Goal: Use online tool/utility: Utilize a website feature to perform a specific function

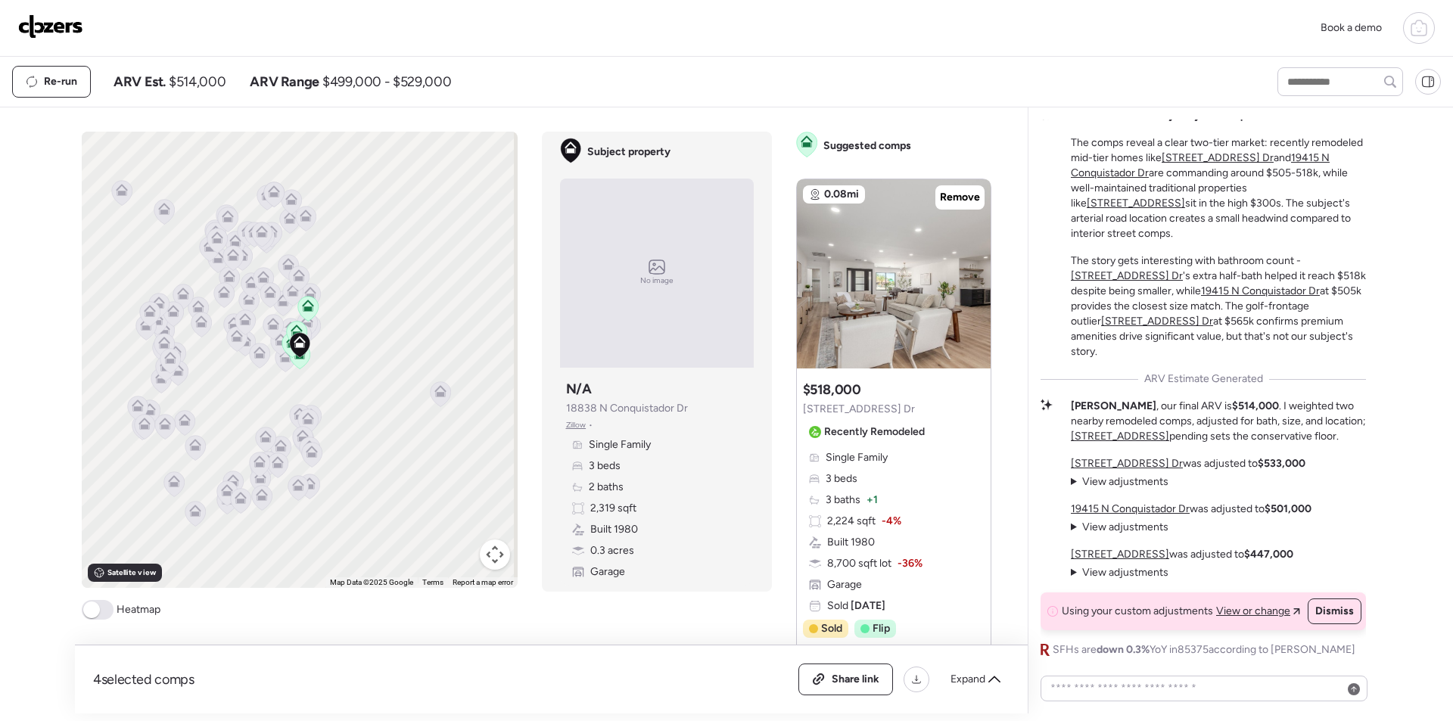
click at [48, 45] on div "Book a demo" at bounding box center [726, 28] width 1453 height 57
click at [50, 31] on img at bounding box center [50, 26] width 65 height 24
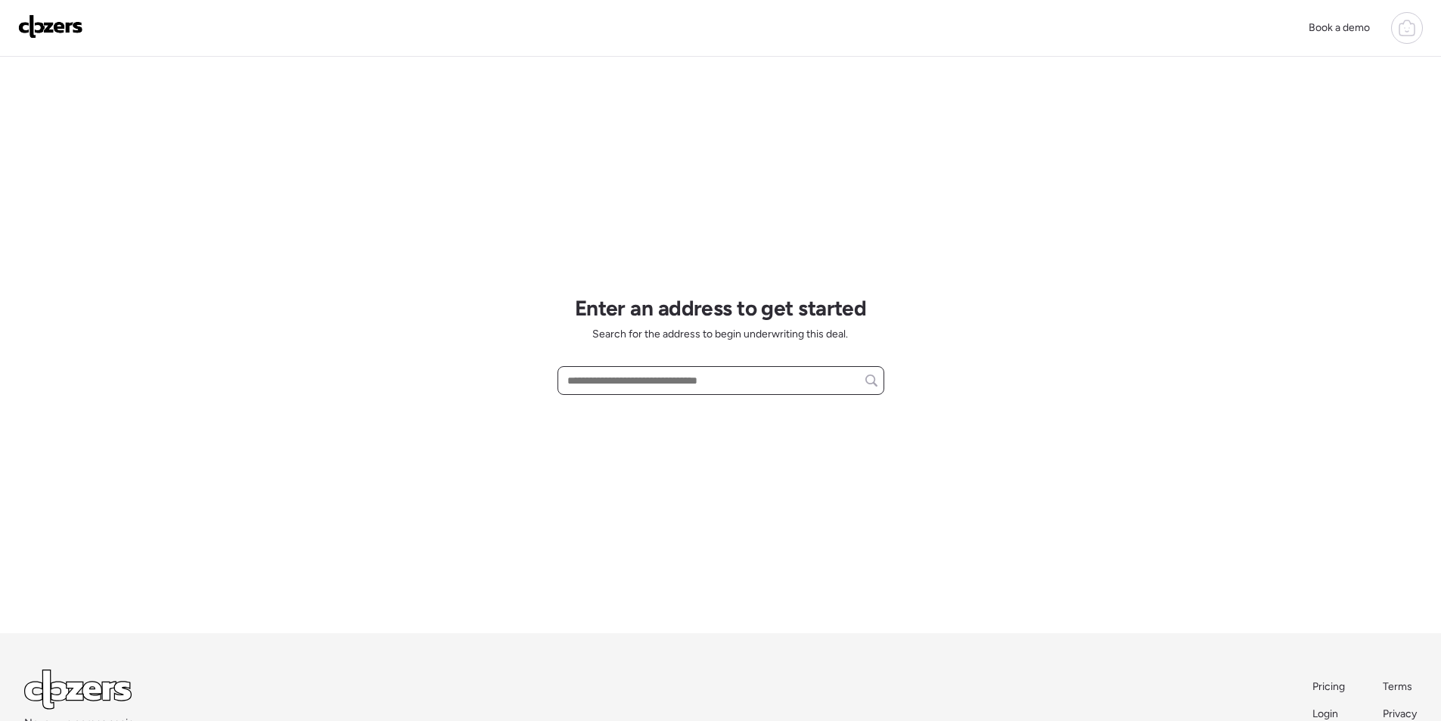
click at [648, 390] on input "text" at bounding box center [720, 380] width 313 height 21
paste input "**********"
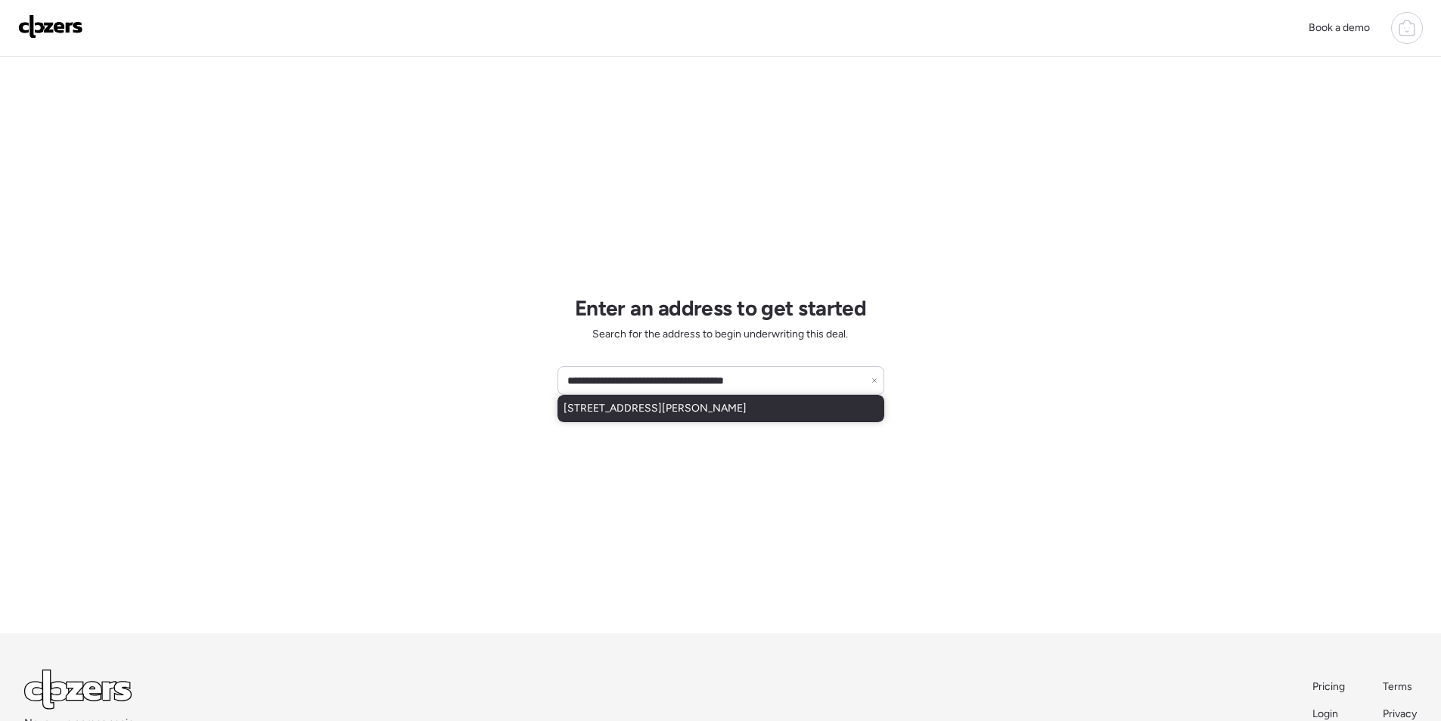
click at [640, 407] on span "[STREET_ADDRESS][PERSON_NAME]" at bounding box center [655, 408] width 183 height 15
type input "**********"
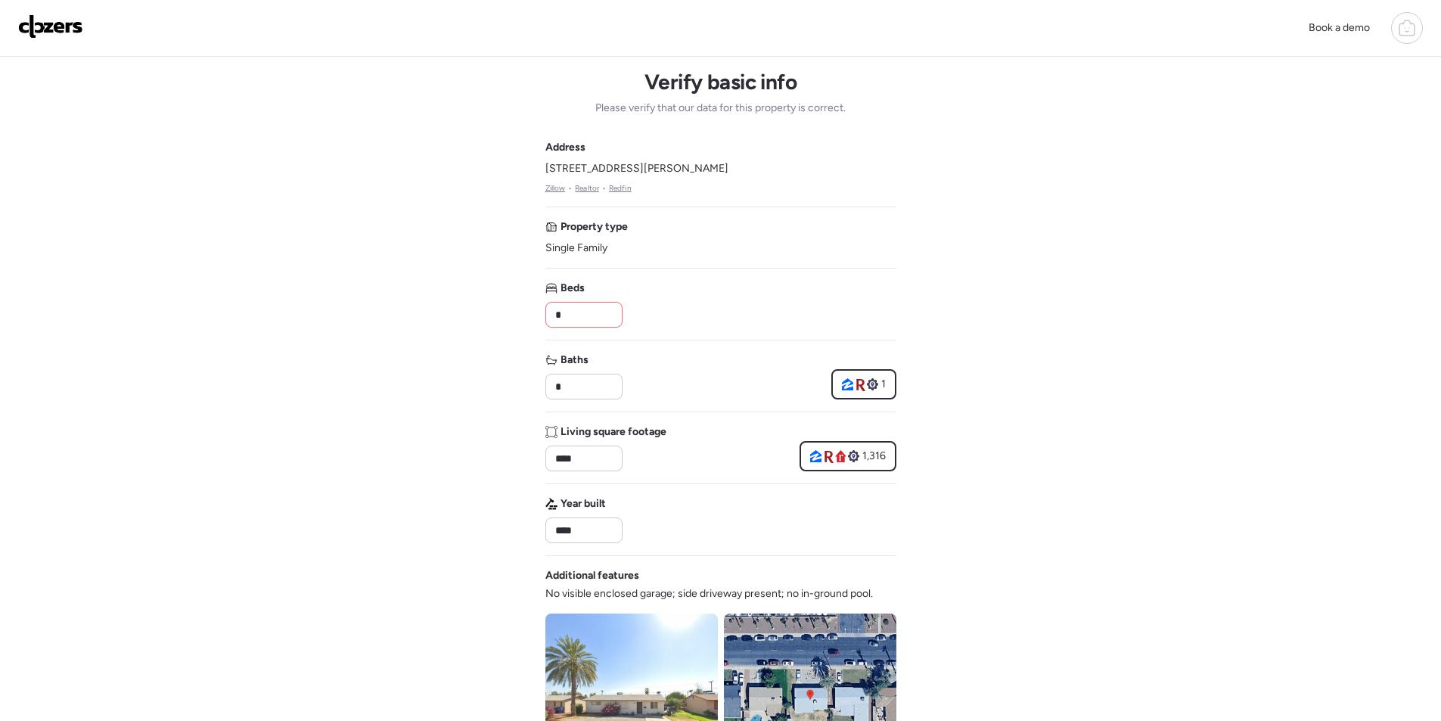
click at [577, 318] on input "*" at bounding box center [584, 314] width 64 height 21
click at [578, 318] on input "*" at bounding box center [584, 314] width 64 height 21
type input "*"
click at [971, 340] on div "Book a demo Verify basic info Please verify that our data for this property is …" at bounding box center [720, 639] width 1441 height 1279
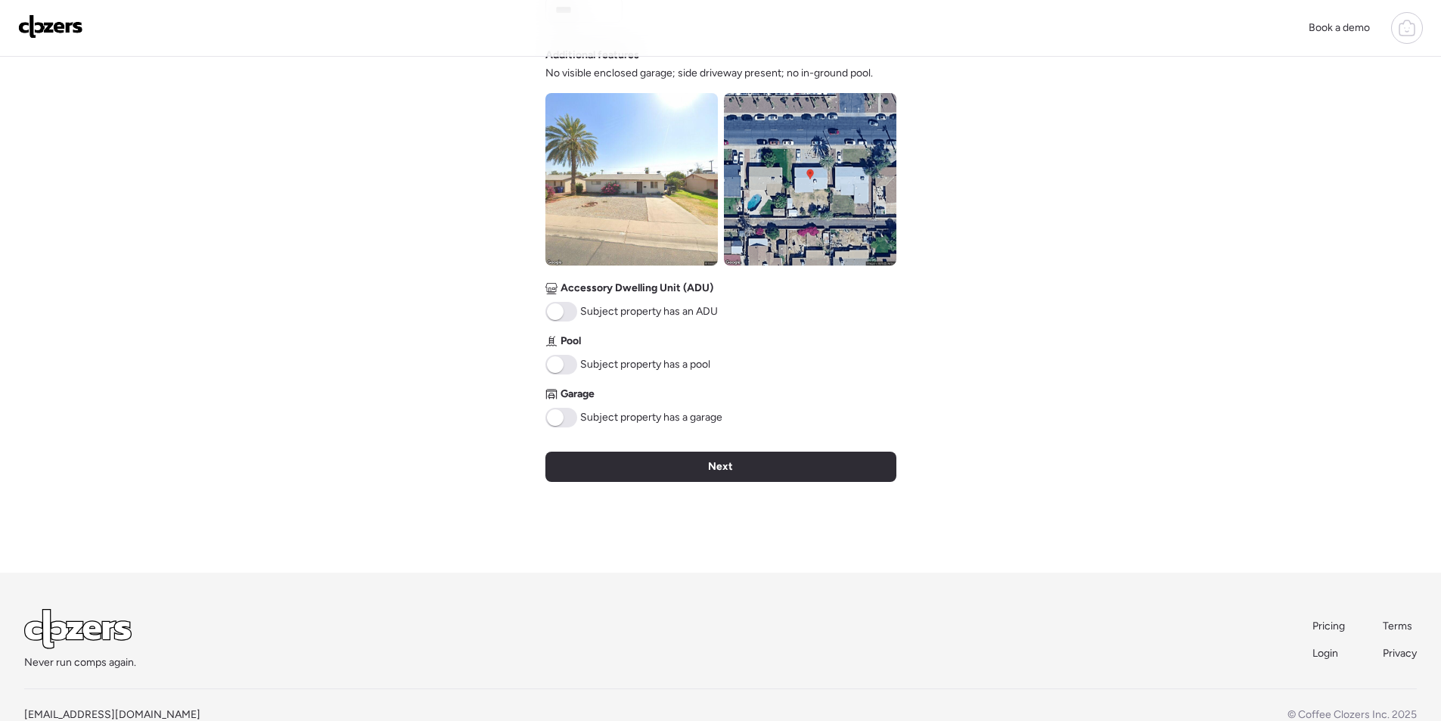
scroll to position [560, 0]
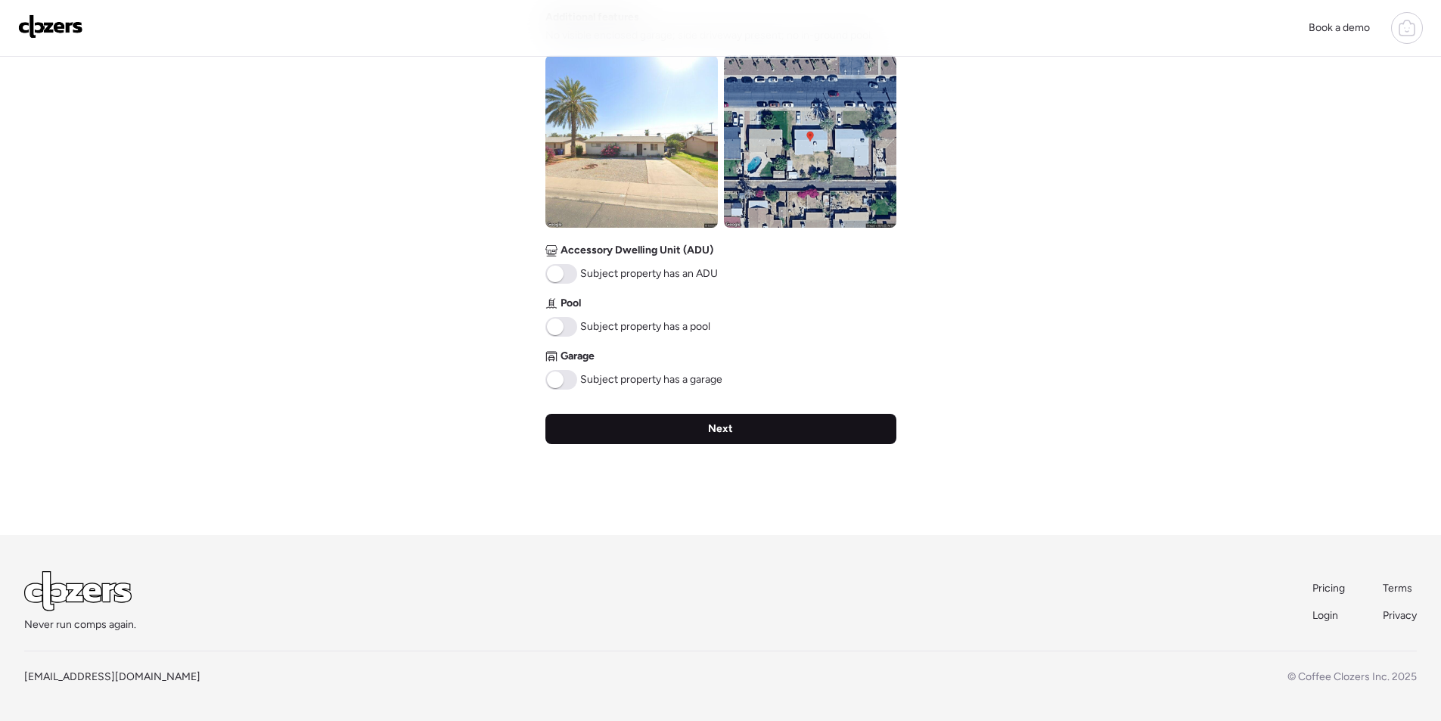
click at [737, 431] on div "Next" at bounding box center [721, 429] width 351 height 30
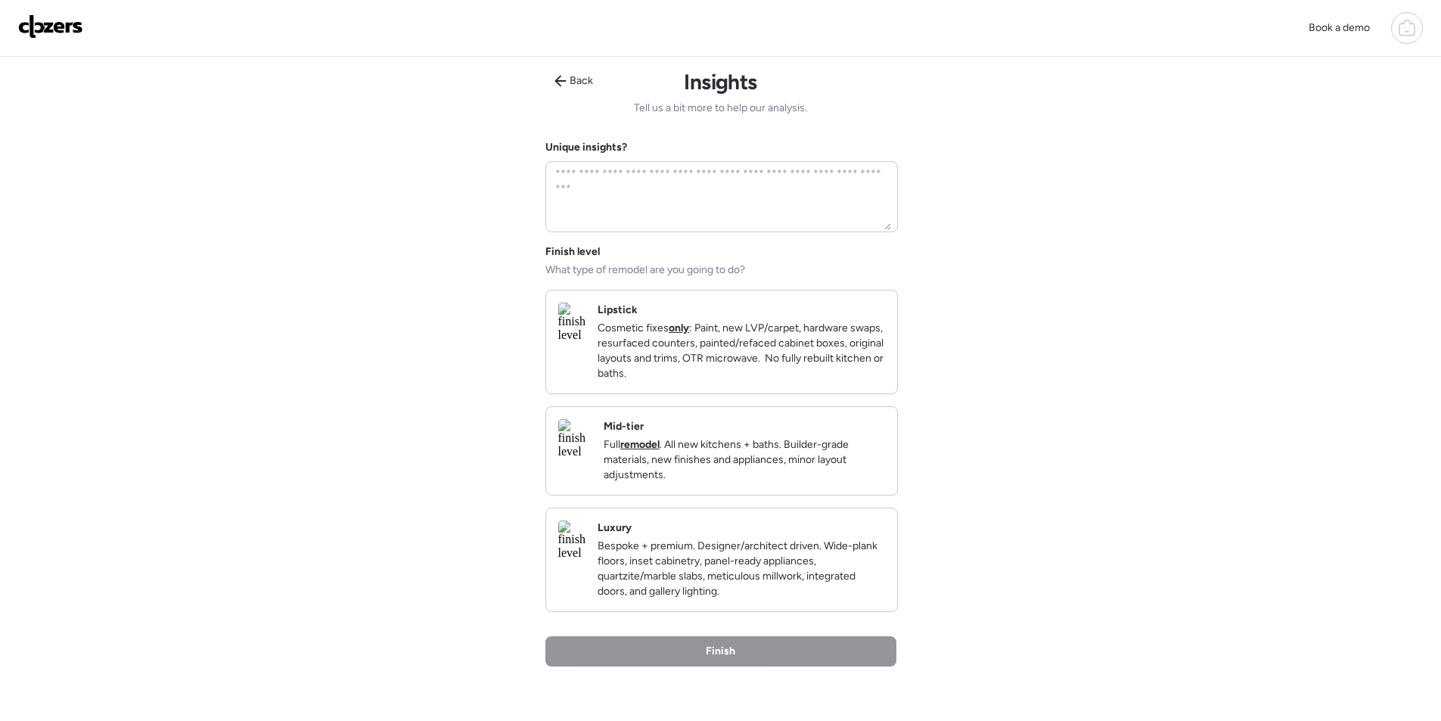
click at [776, 459] on p "Full remodel . All new kitchens + baths. Builder-grade materials, new finishes …" at bounding box center [744, 459] width 281 height 45
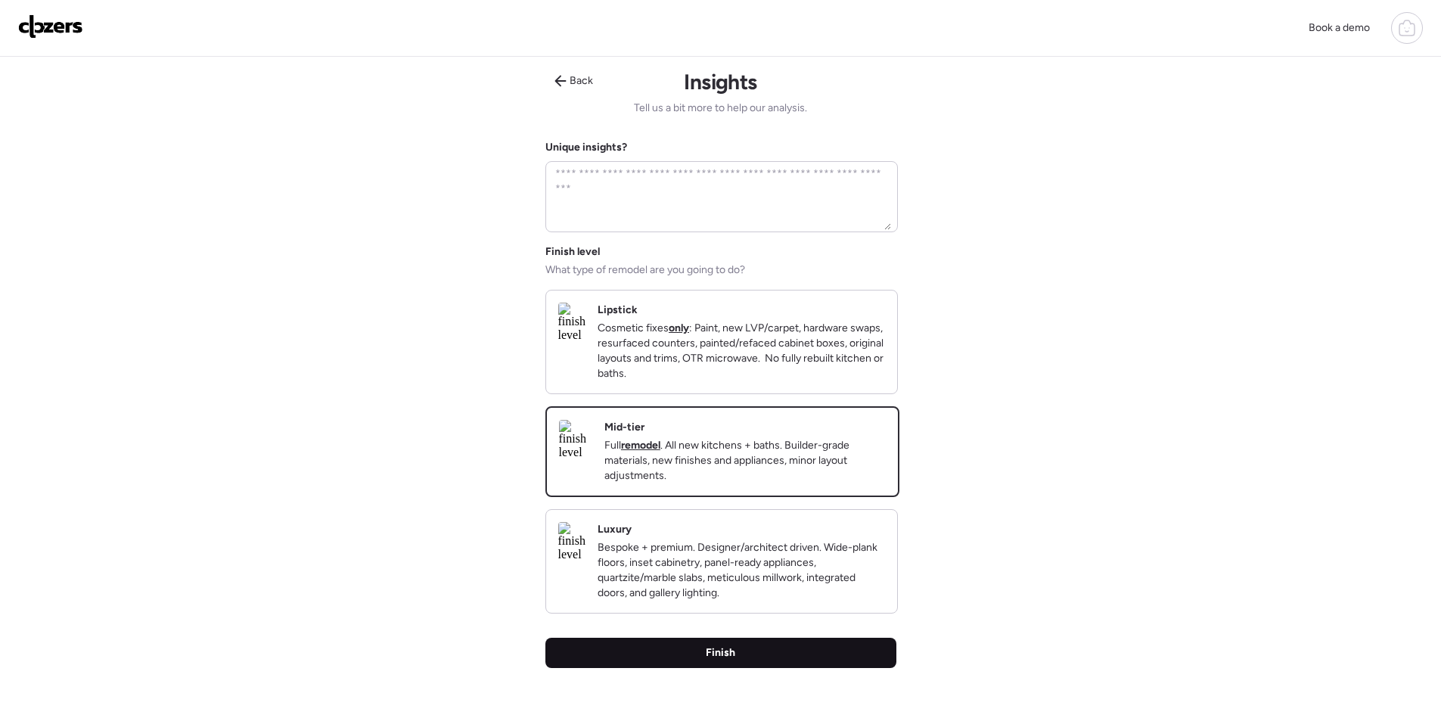
click at [790, 668] on div "Finish" at bounding box center [721, 653] width 351 height 30
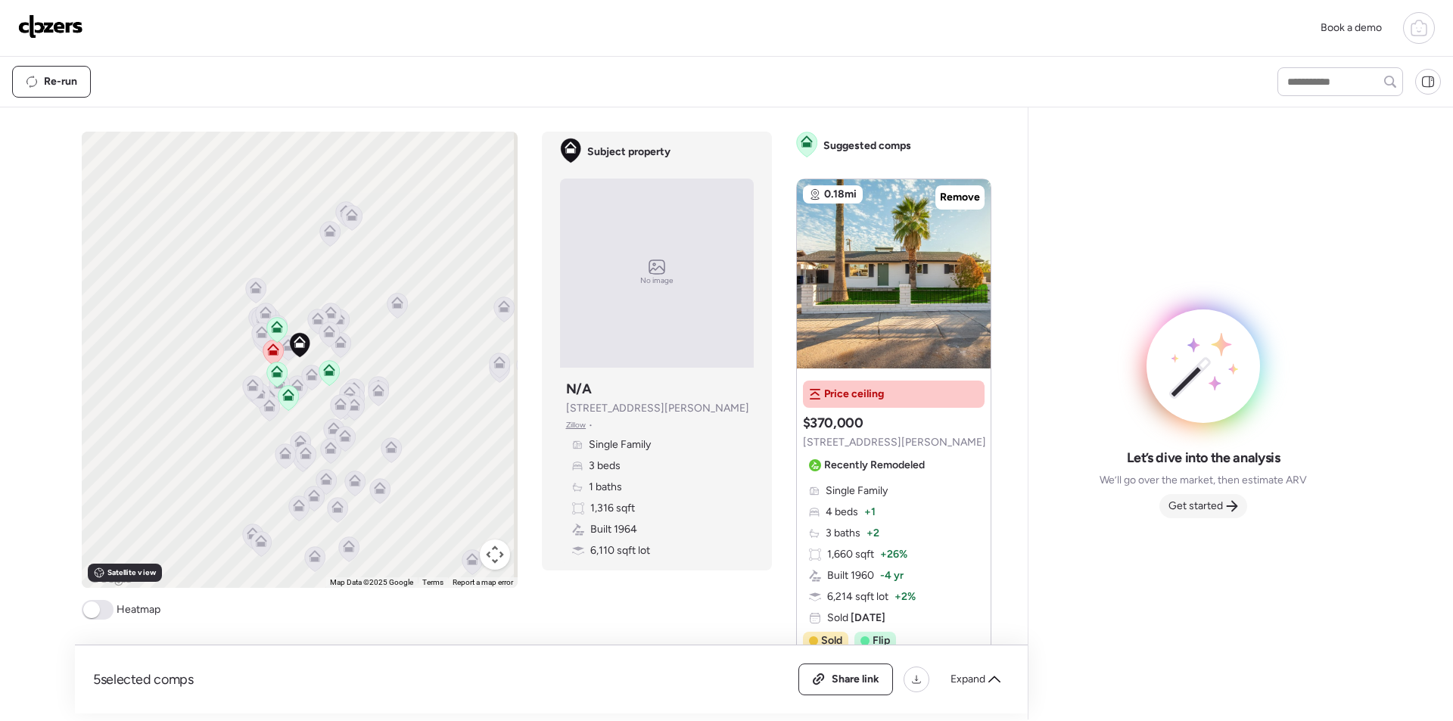
click at [1197, 504] on span "Get started" at bounding box center [1195, 506] width 54 height 15
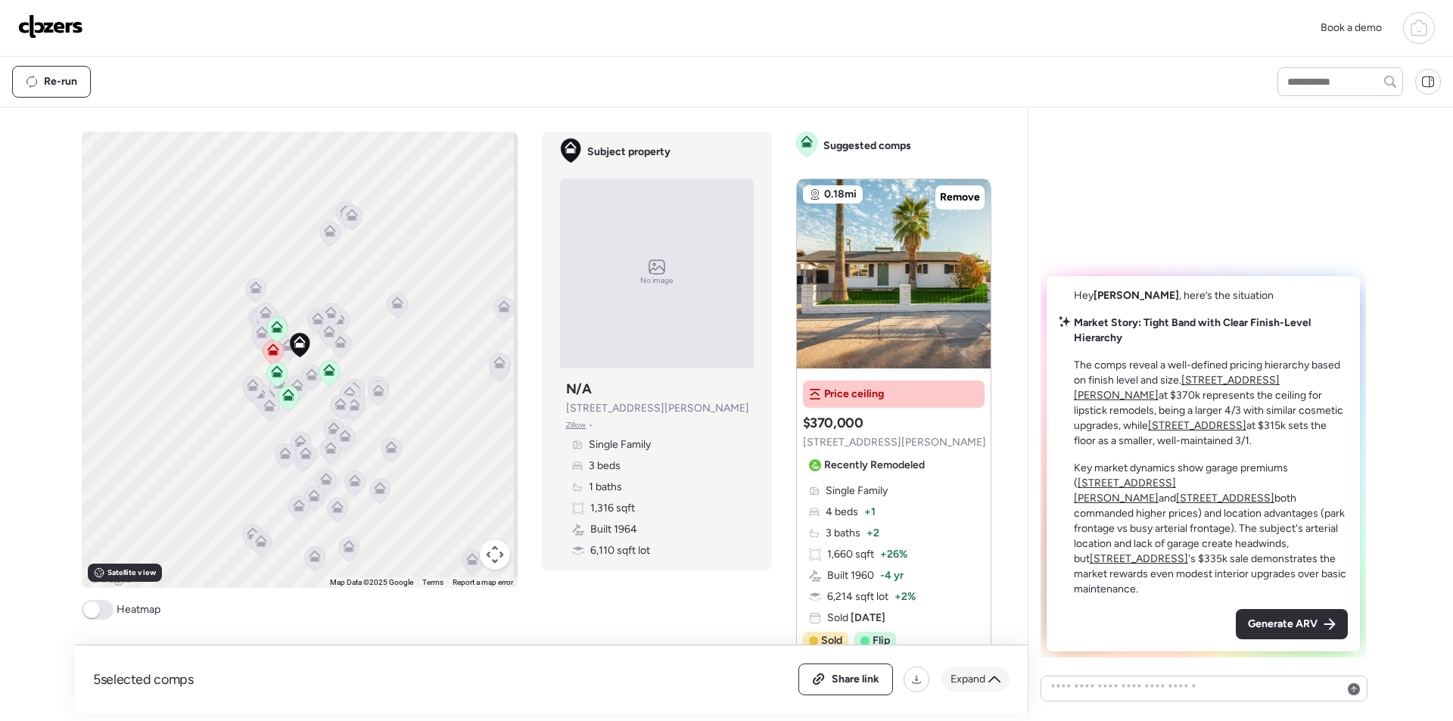
click at [983, 677] on span "Expand" at bounding box center [967, 679] width 35 height 15
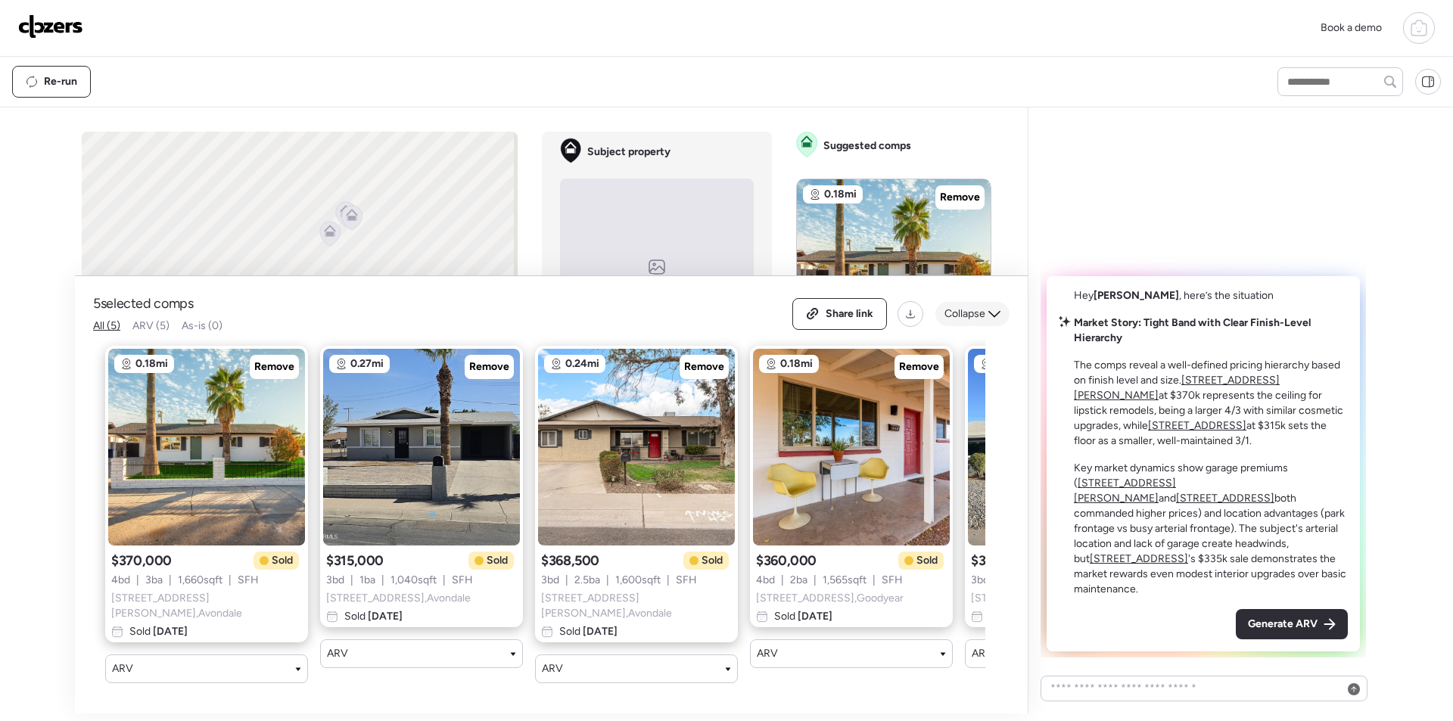
click at [964, 312] on span "Collapse" at bounding box center [964, 313] width 41 height 15
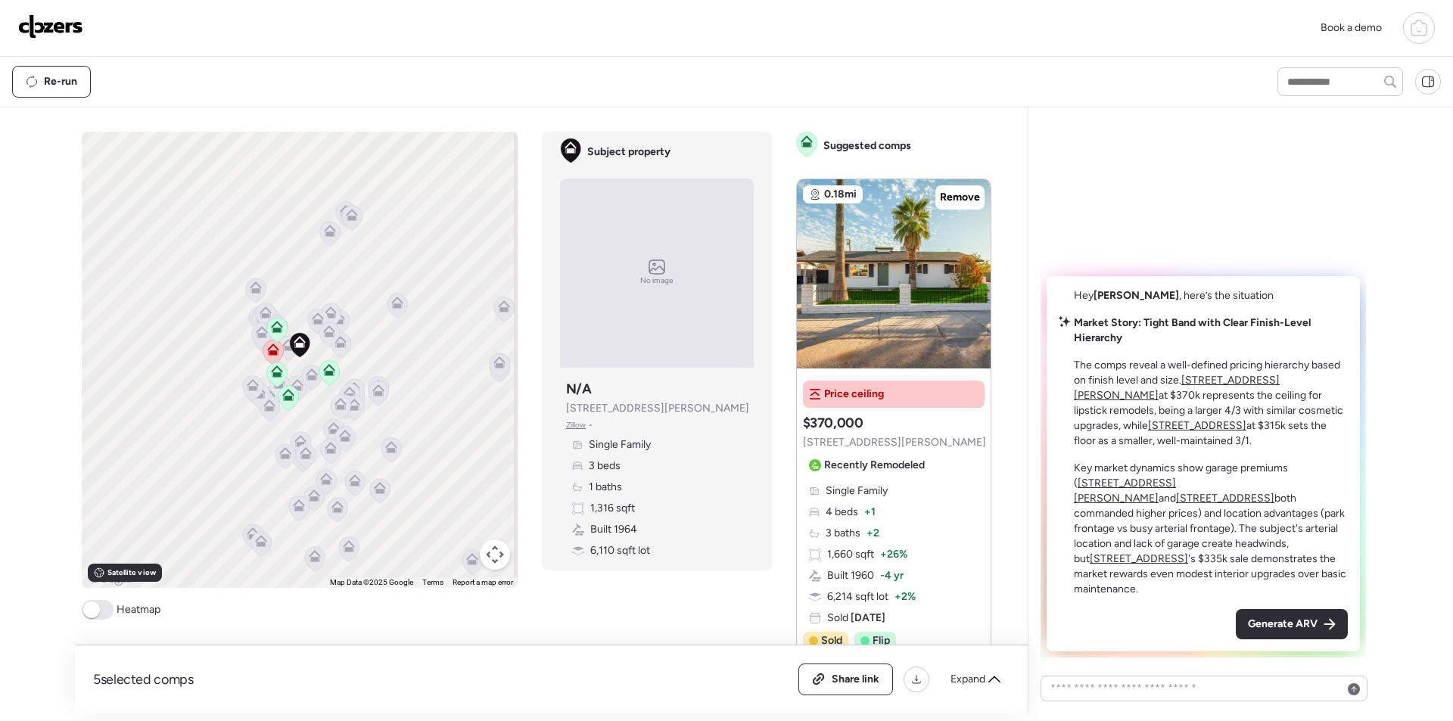
click at [1282, 605] on div "Hey Daniel , here’s the situation Market Story: Tight Band with Clear Finish-Le…" at bounding box center [1202, 463] width 313 height 375
click at [1295, 632] on div "Generate ARV" at bounding box center [1292, 624] width 112 height 30
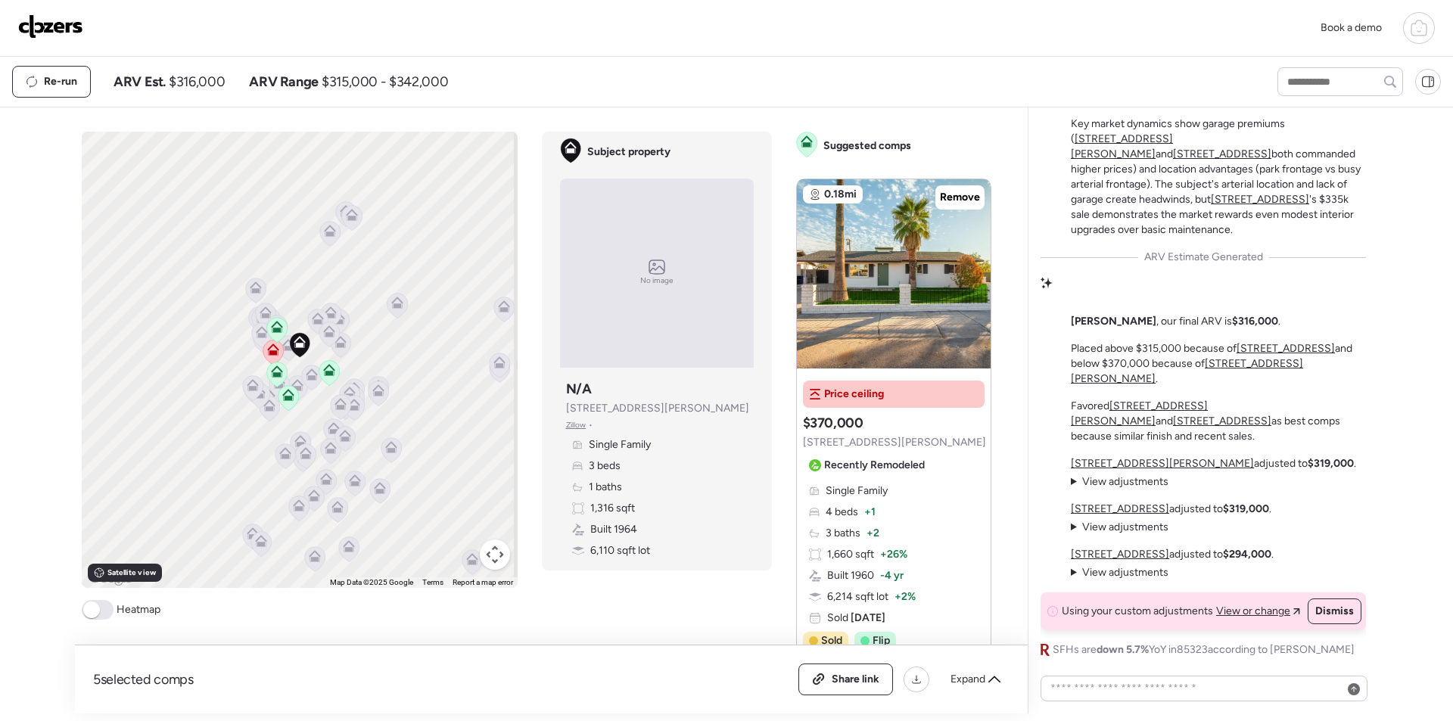
click at [202, 87] on span "$316,000" at bounding box center [197, 82] width 56 height 18
copy span "316,000"
click at [847, 675] on span "Share link" at bounding box center [856, 679] width 48 height 15
click at [57, 26] on img at bounding box center [50, 26] width 65 height 24
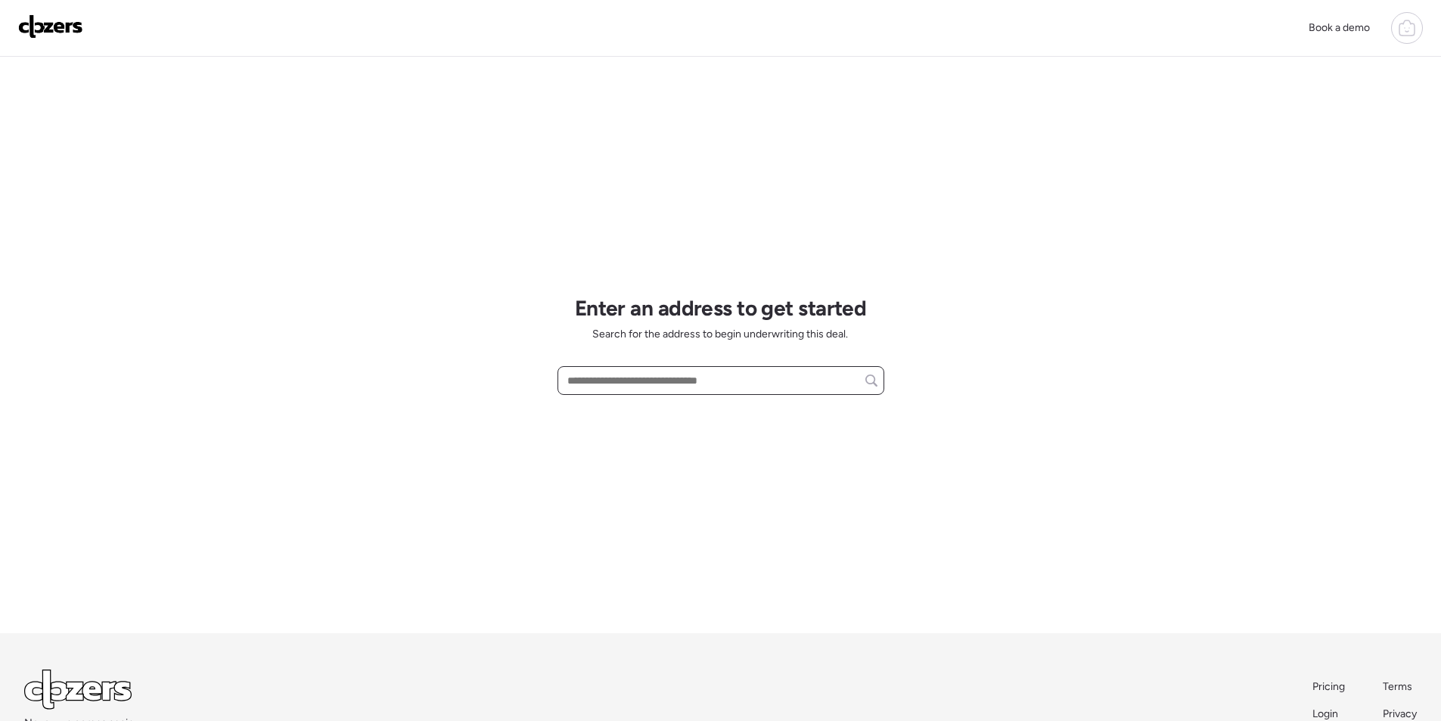
click at [652, 380] on input "text" at bounding box center [720, 380] width 313 height 21
paste input "**********"
drag, startPoint x: 690, startPoint y: 388, endPoint x: 813, endPoint y: 388, distance: 123.3
click at [813, 388] on input "**********" at bounding box center [720, 380] width 313 height 21
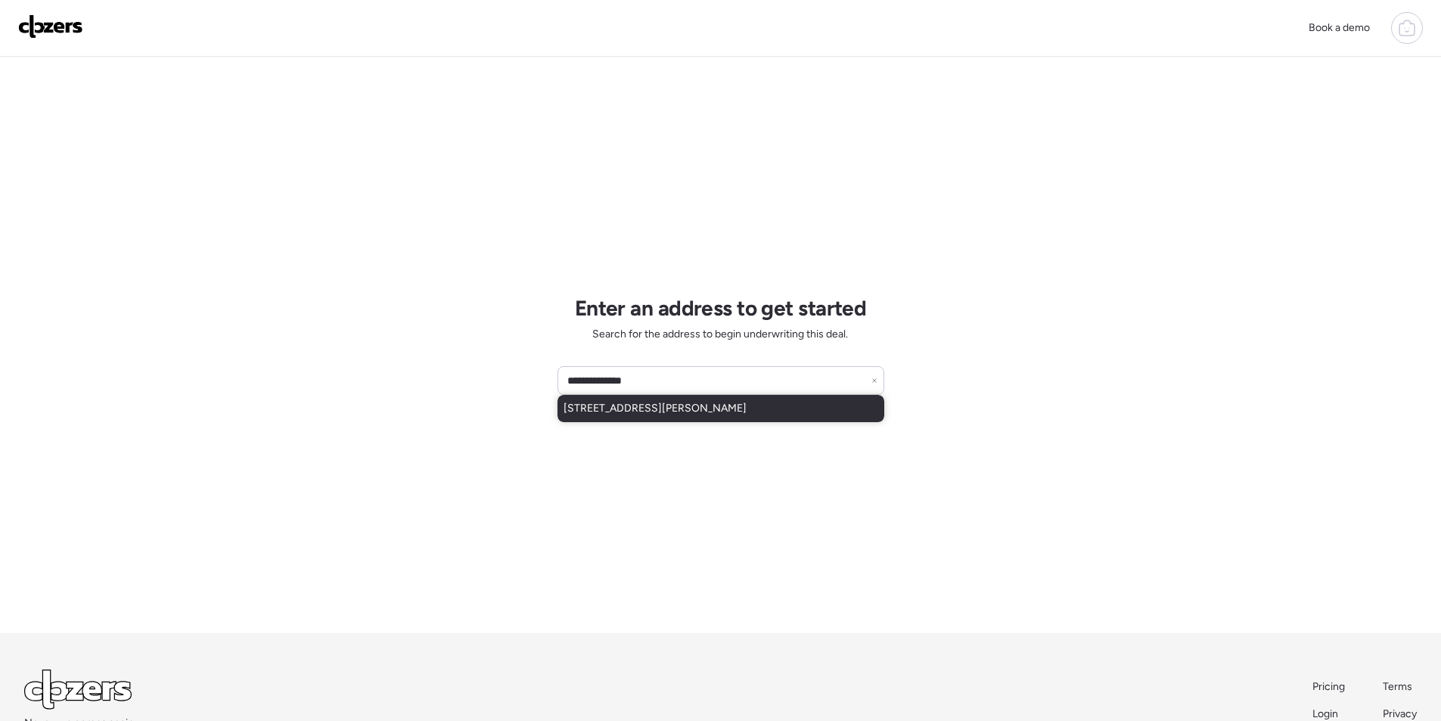
click at [691, 410] on span "1014 E Romley Ave, Phoenix, AZ, 85040" at bounding box center [655, 408] width 183 height 15
type input "**********"
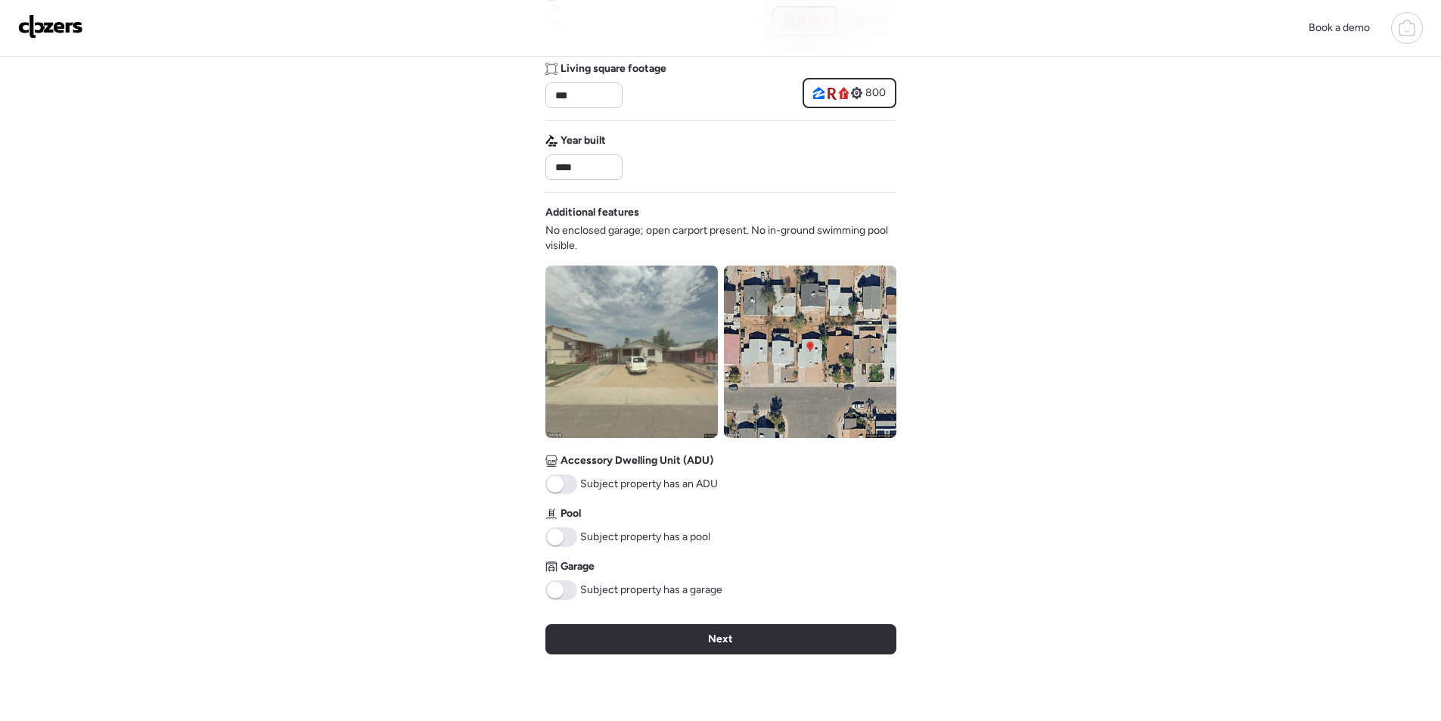
scroll to position [575, 0]
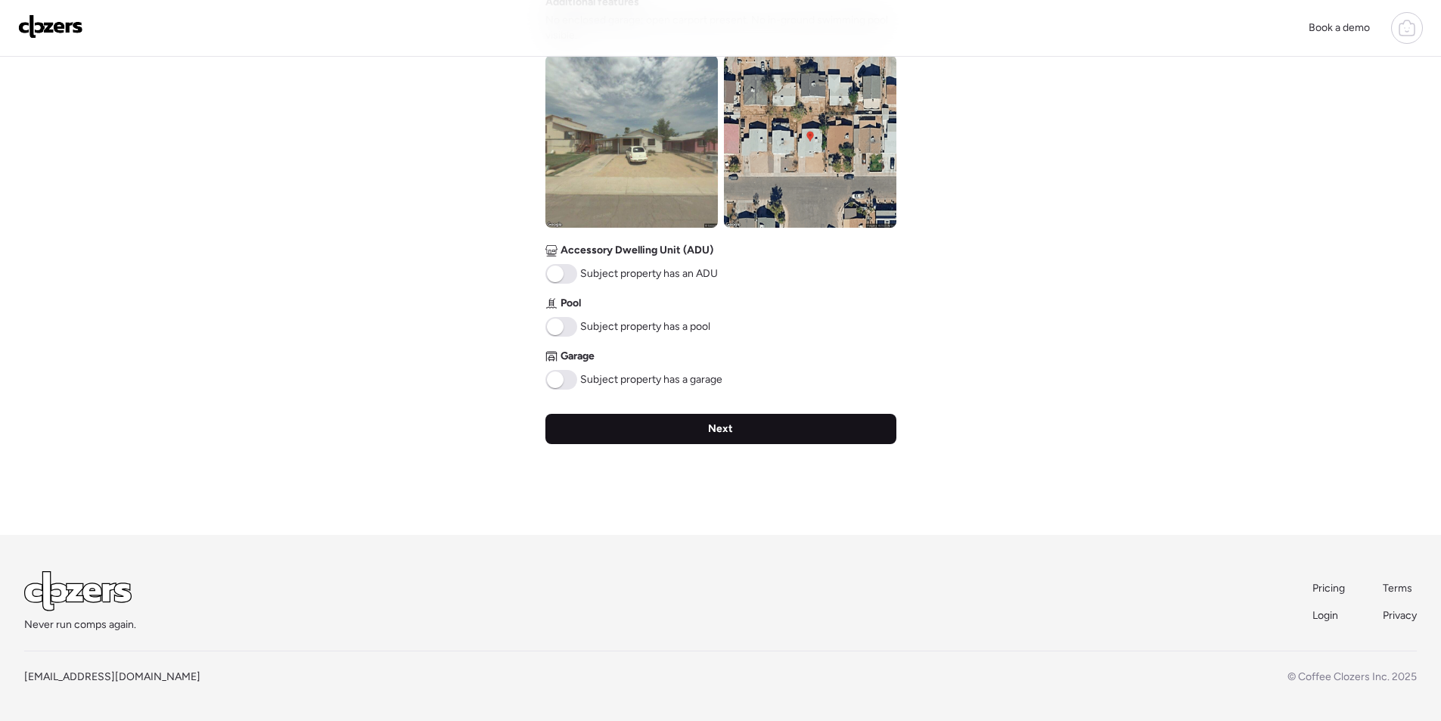
click at [701, 423] on div "Next" at bounding box center [721, 429] width 351 height 30
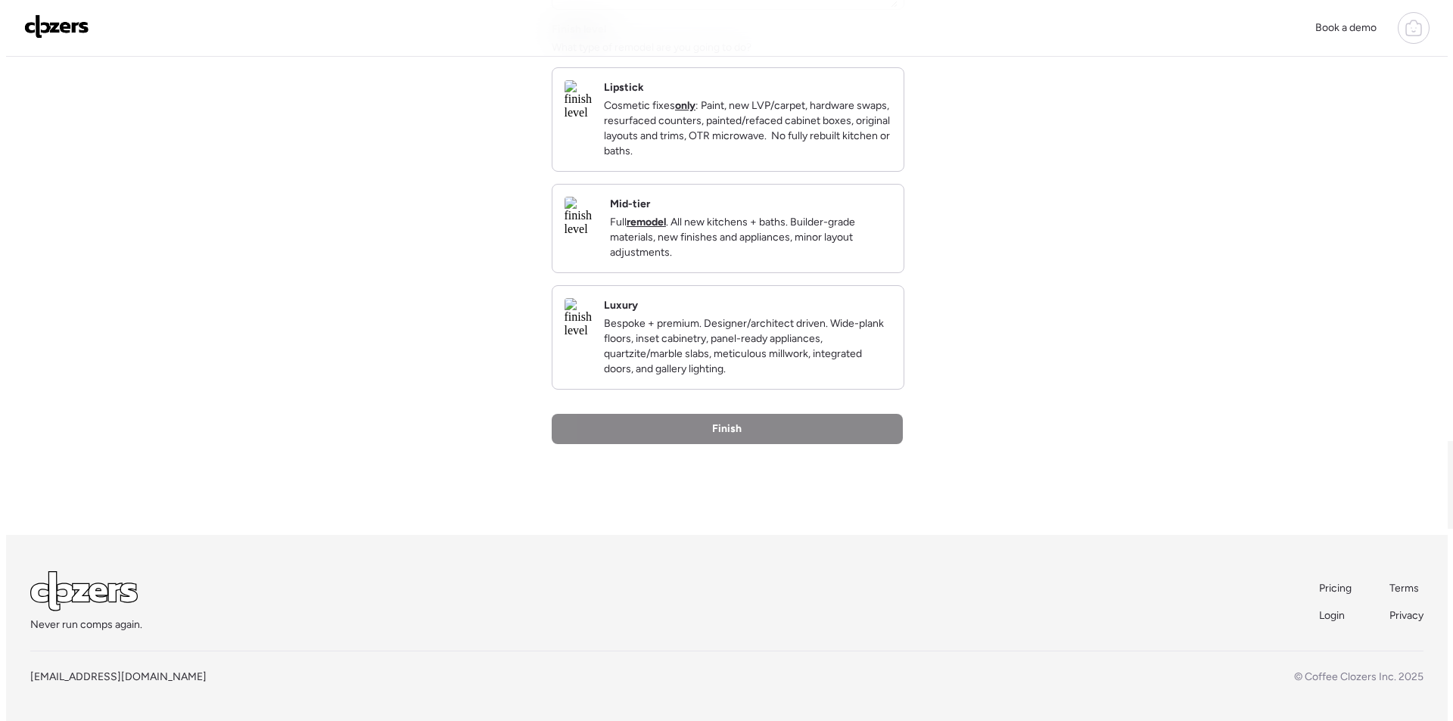
scroll to position [0, 0]
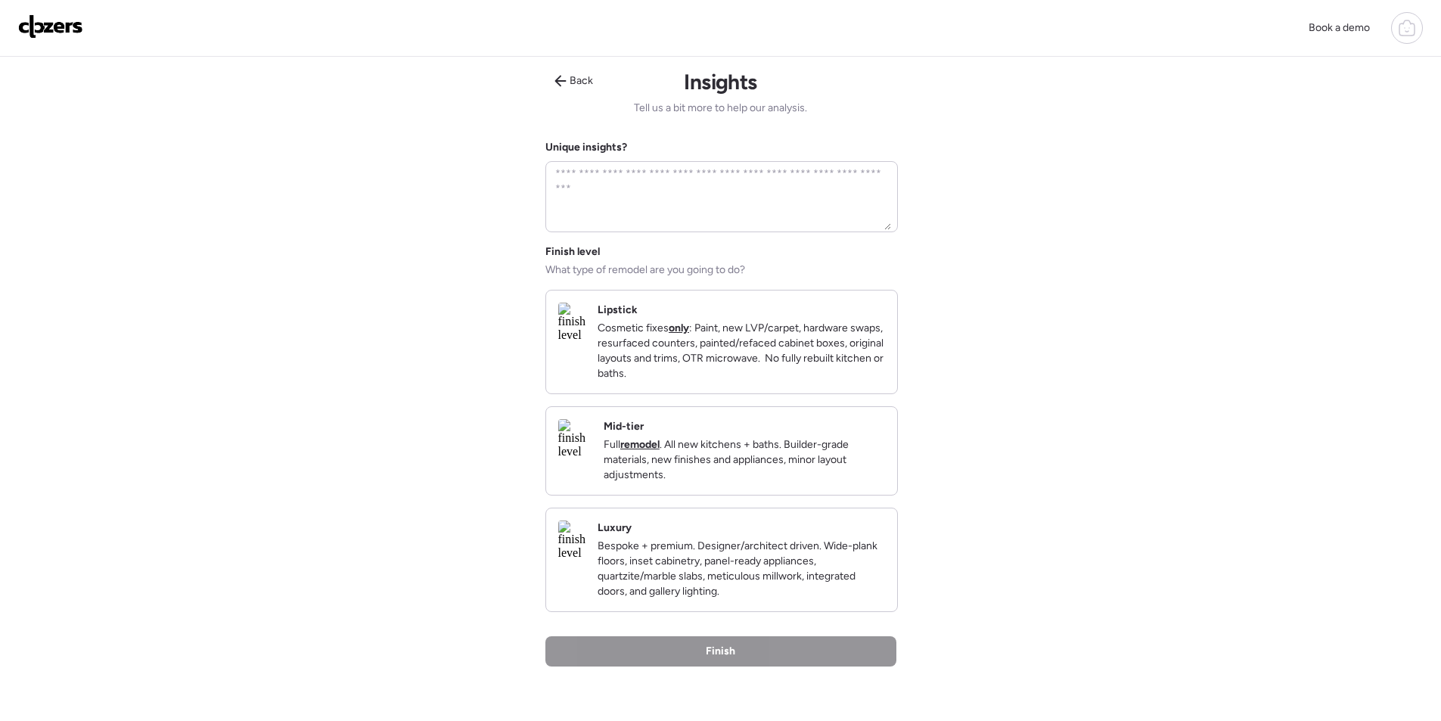
click at [832, 442] on div "Mid-tier Full remodel . All new kitchens + baths. Builder-grade materials, new …" at bounding box center [744, 451] width 281 height 64
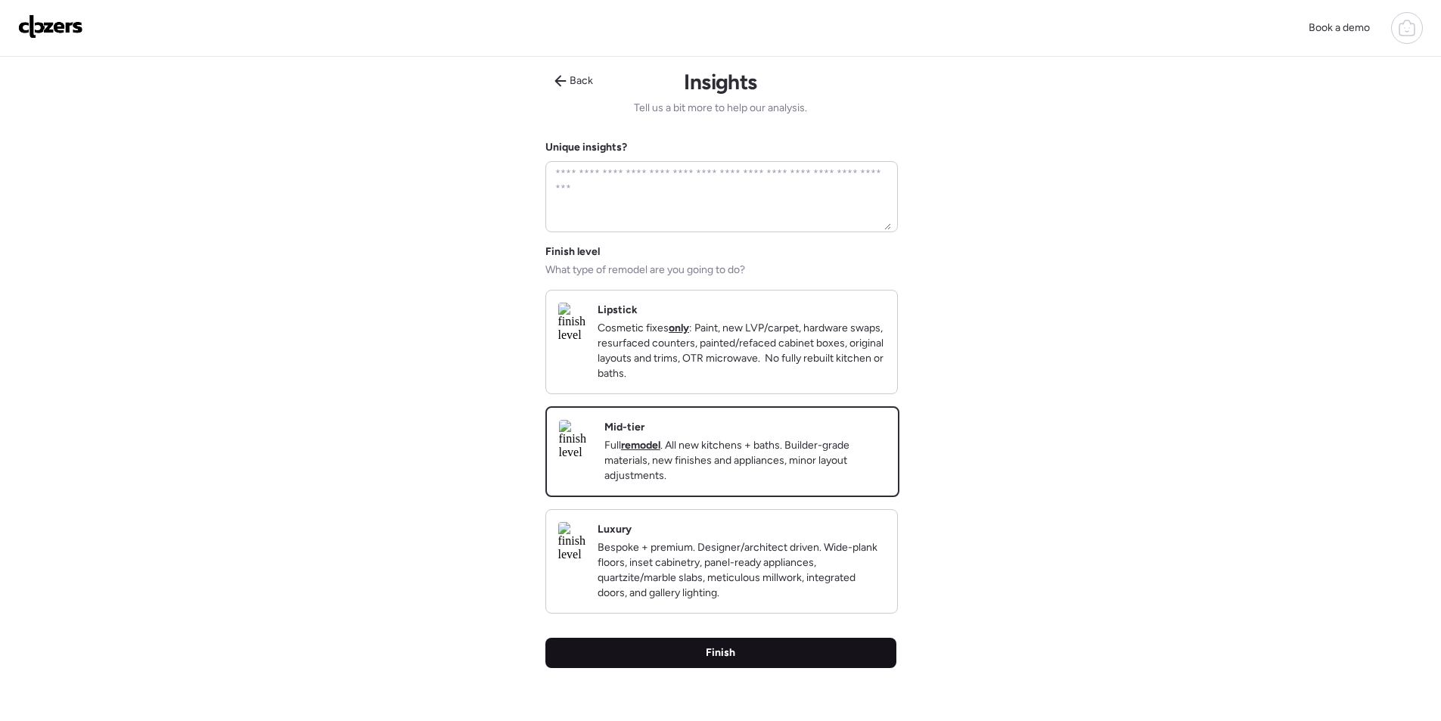
click at [852, 668] on div "Finish" at bounding box center [721, 653] width 351 height 30
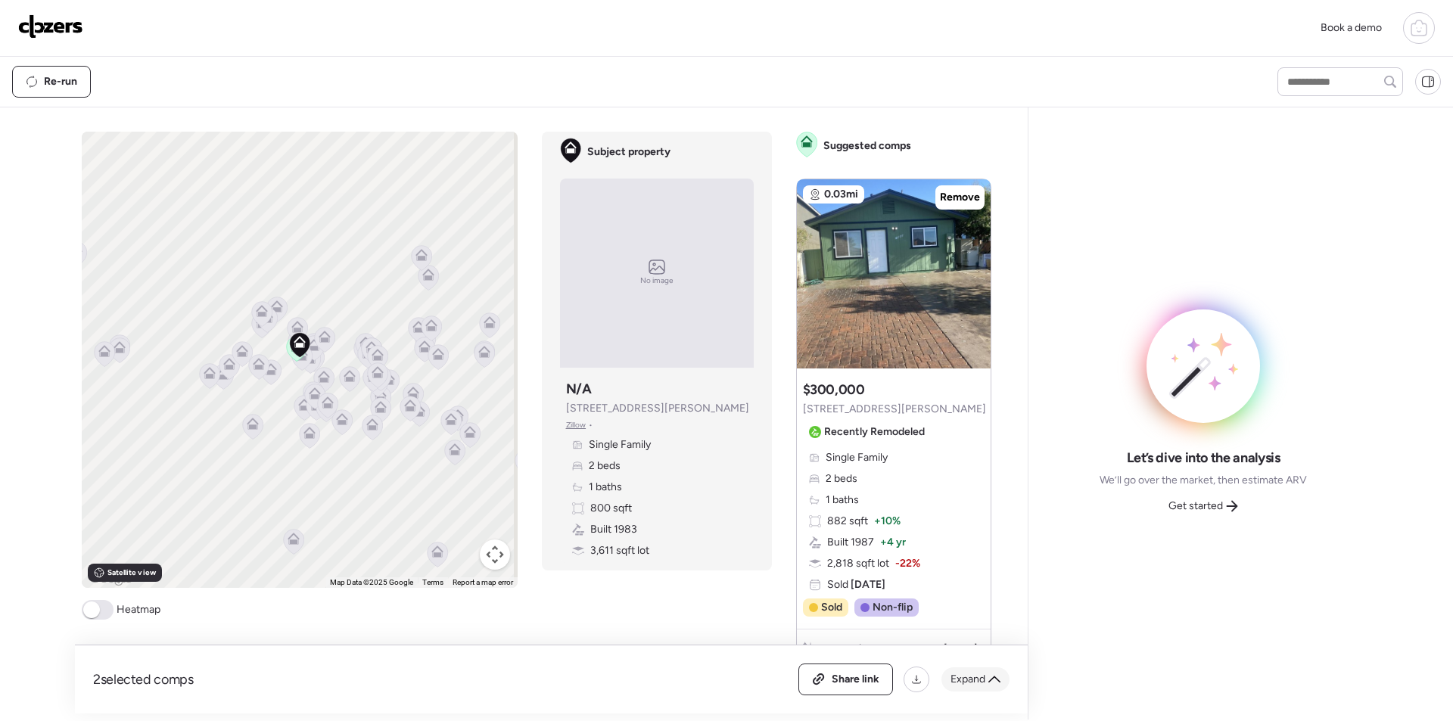
click at [974, 677] on span "Expand" at bounding box center [967, 679] width 35 height 15
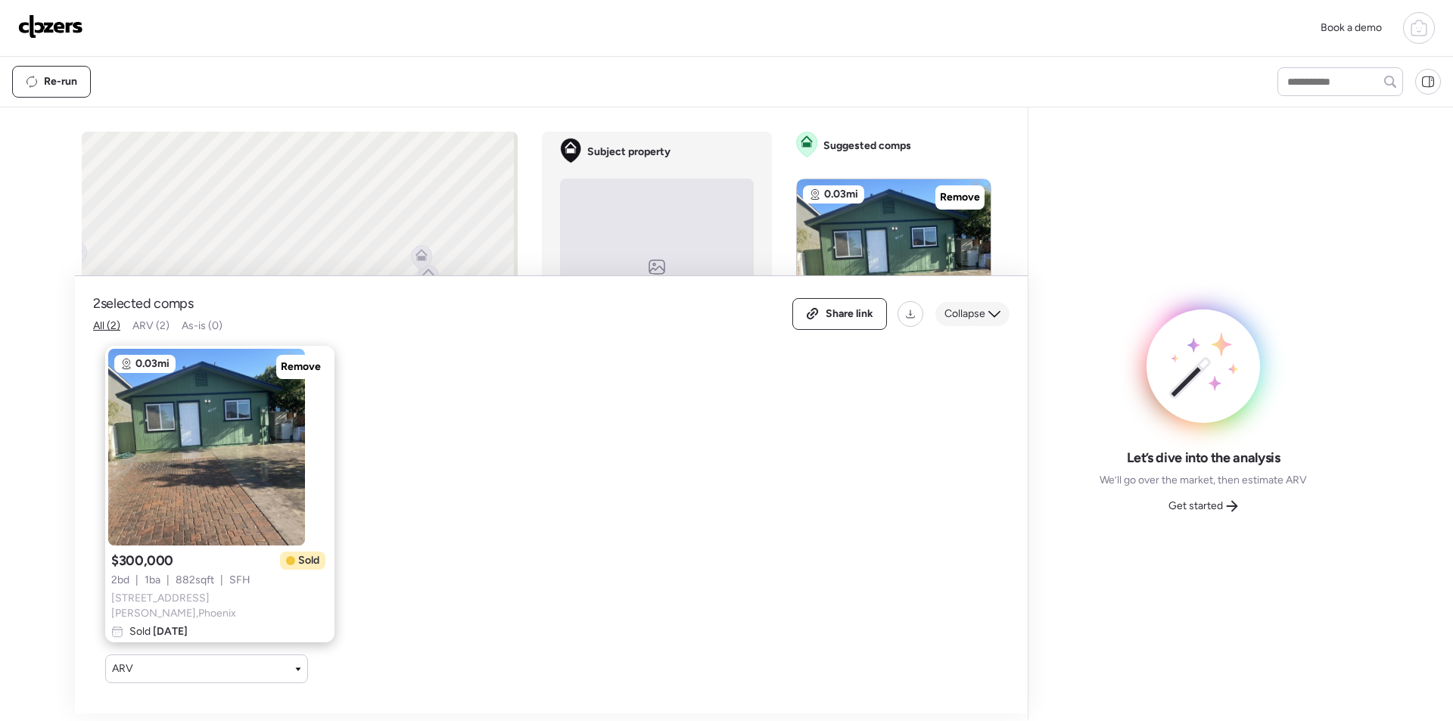
click at [955, 322] on span "Collapse" at bounding box center [964, 313] width 41 height 15
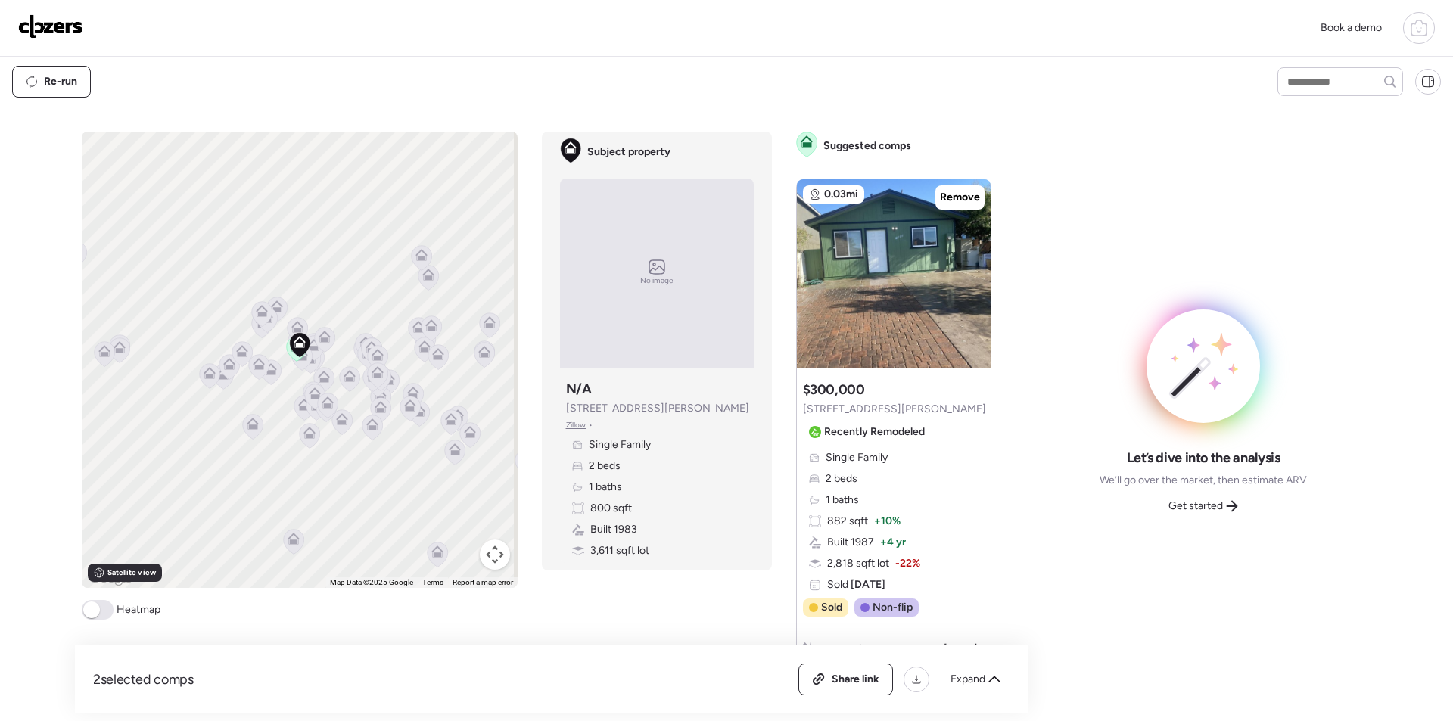
click at [495, 562] on button "Map camera controls" at bounding box center [495, 554] width 30 height 30
click at [452, 475] on button "Zoom in" at bounding box center [457, 479] width 30 height 30
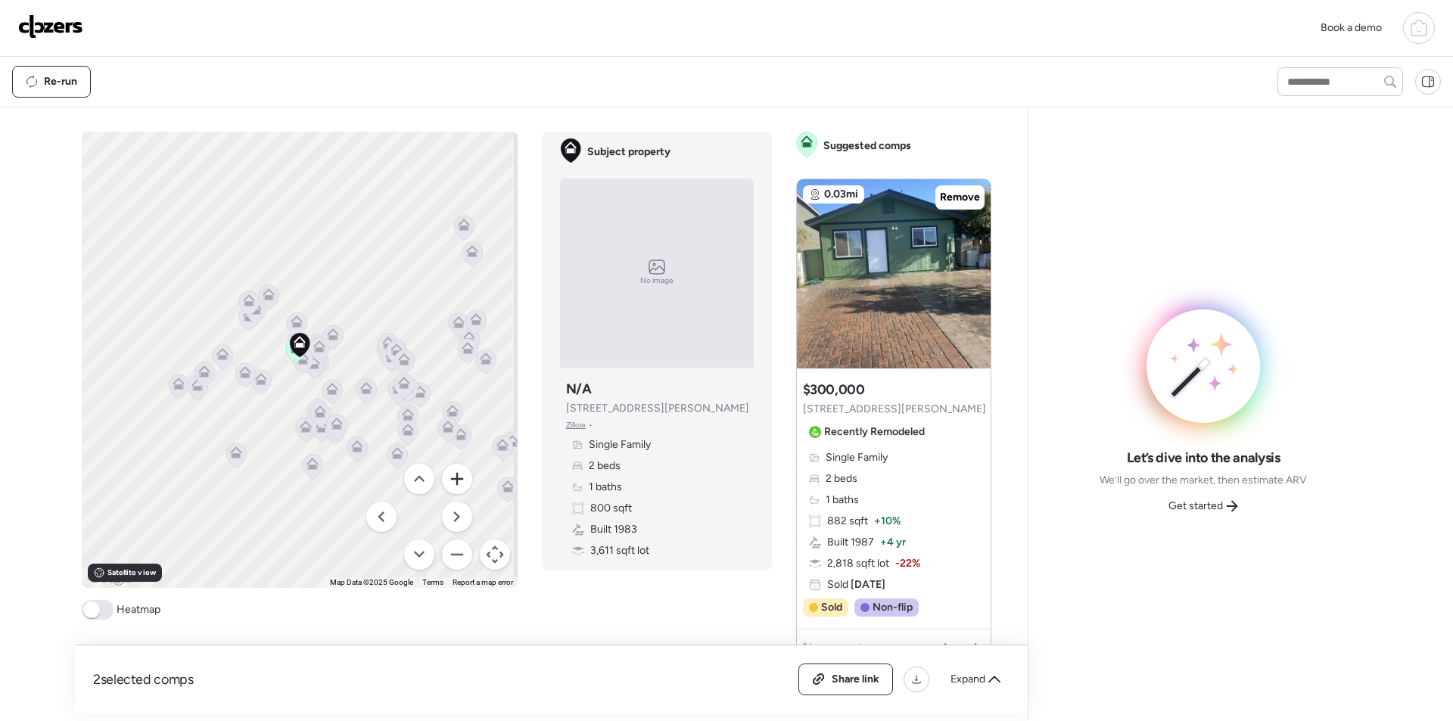
click at [452, 475] on button "Zoom in" at bounding box center [457, 479] width 30 height 30
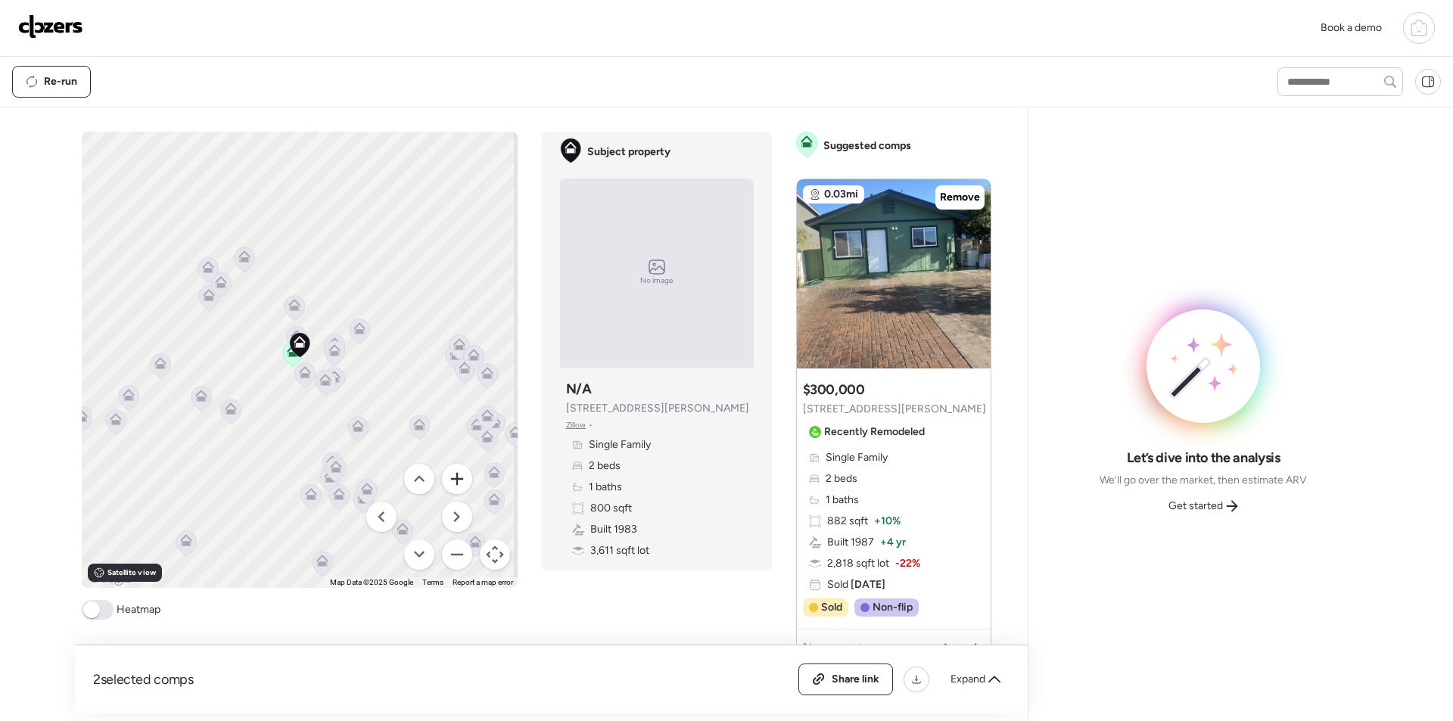
click at [452, 475] on button "Zoom in" at bounding box center [457, 479] width 30 height 30
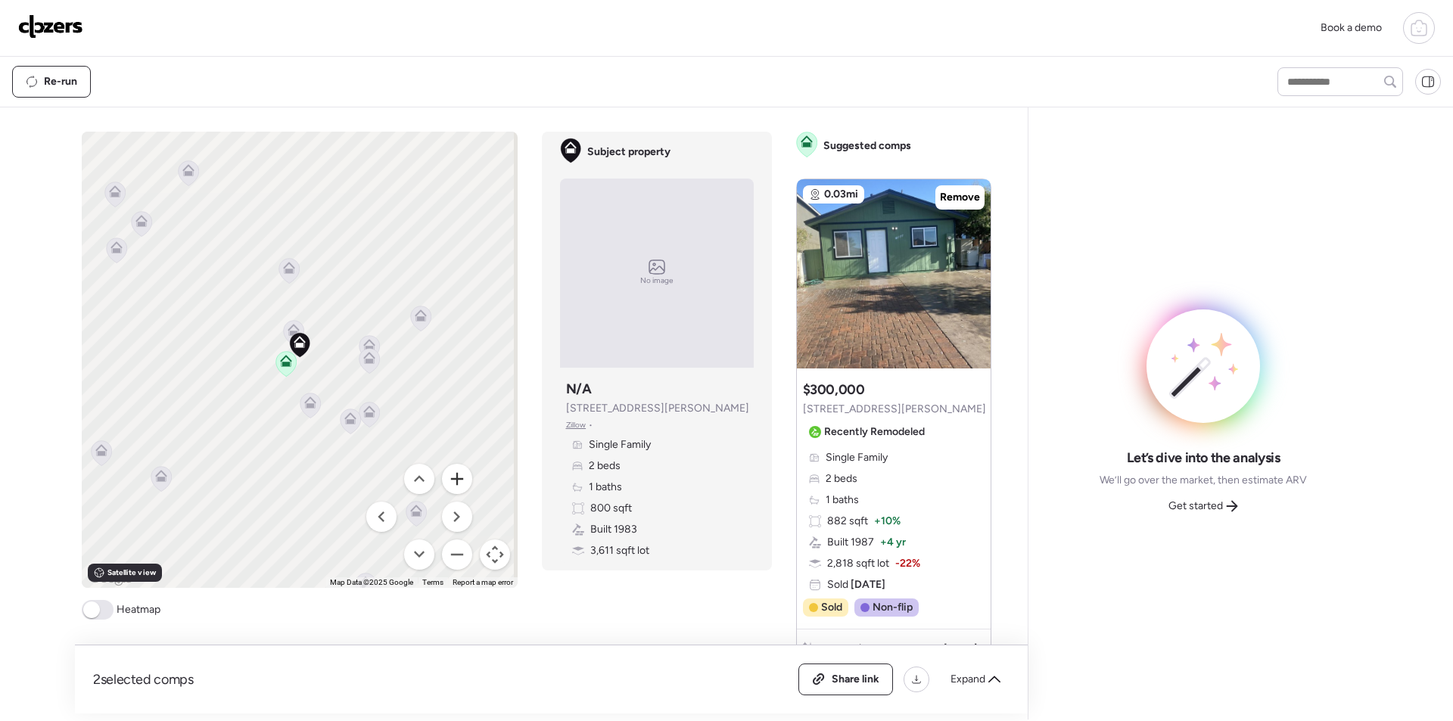
click at [452, 475] on button "Zoom in" at bounding box center [457, 479] width 30 height 30
click at [219, 194] on icon at bounding box center [220, 188] width 20 height 25
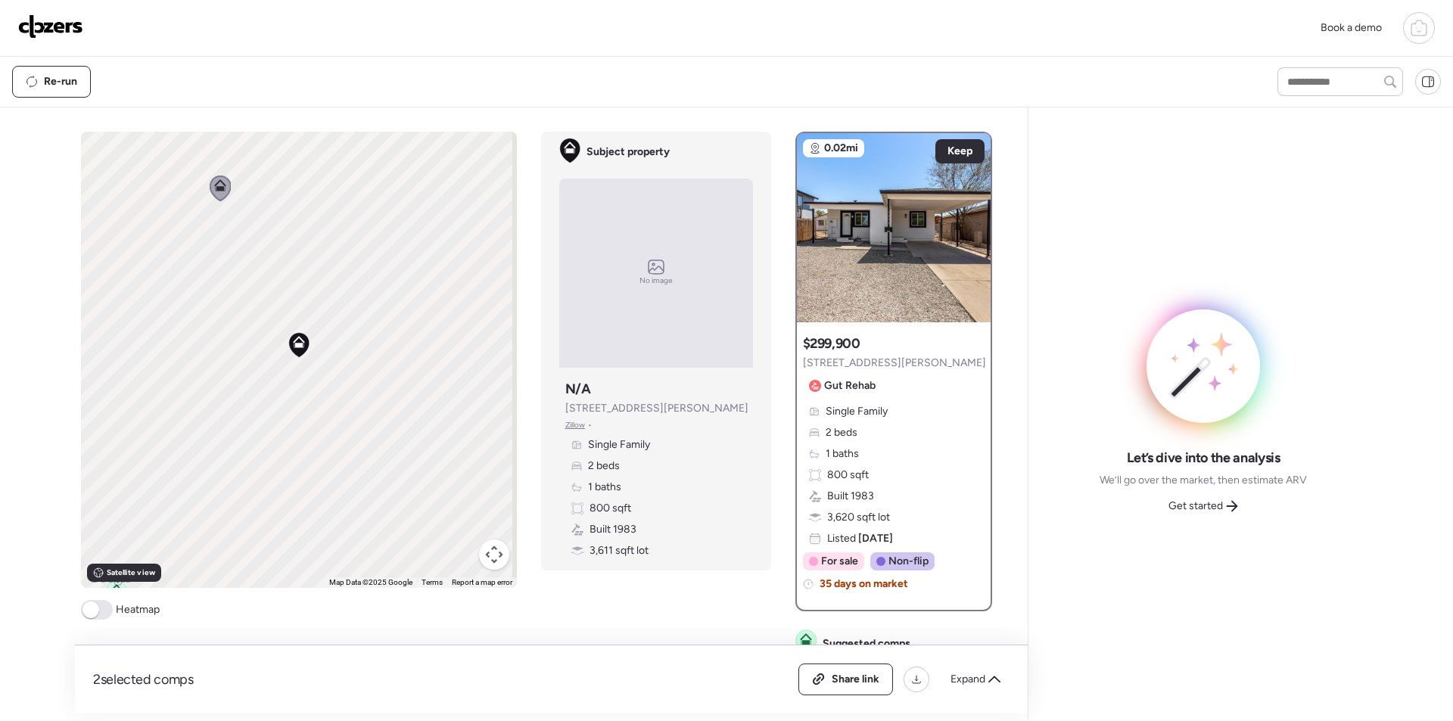
click at [485, 561] on button "Map camera controls" at bounding box center [494, 554] width 30 height 30
click at [447, 548] on button "Zoom out" at bounding box center [456, 554] width 30 height 30
drag, startPoint x: 353, startPoint y: 415, endPoint x: 303, endPoint y: 247, distance: 174.3
click at [303, 247] on div "To activate drag with keyboard, press Alt + Enter. Once in keyboard drag state,…" at bounding box center [299, 360] width 436 height 456
drag, startPoint x: 355, startPoint y: 358, endPoint x: 498, endPoint y: 368, distance: 143.3
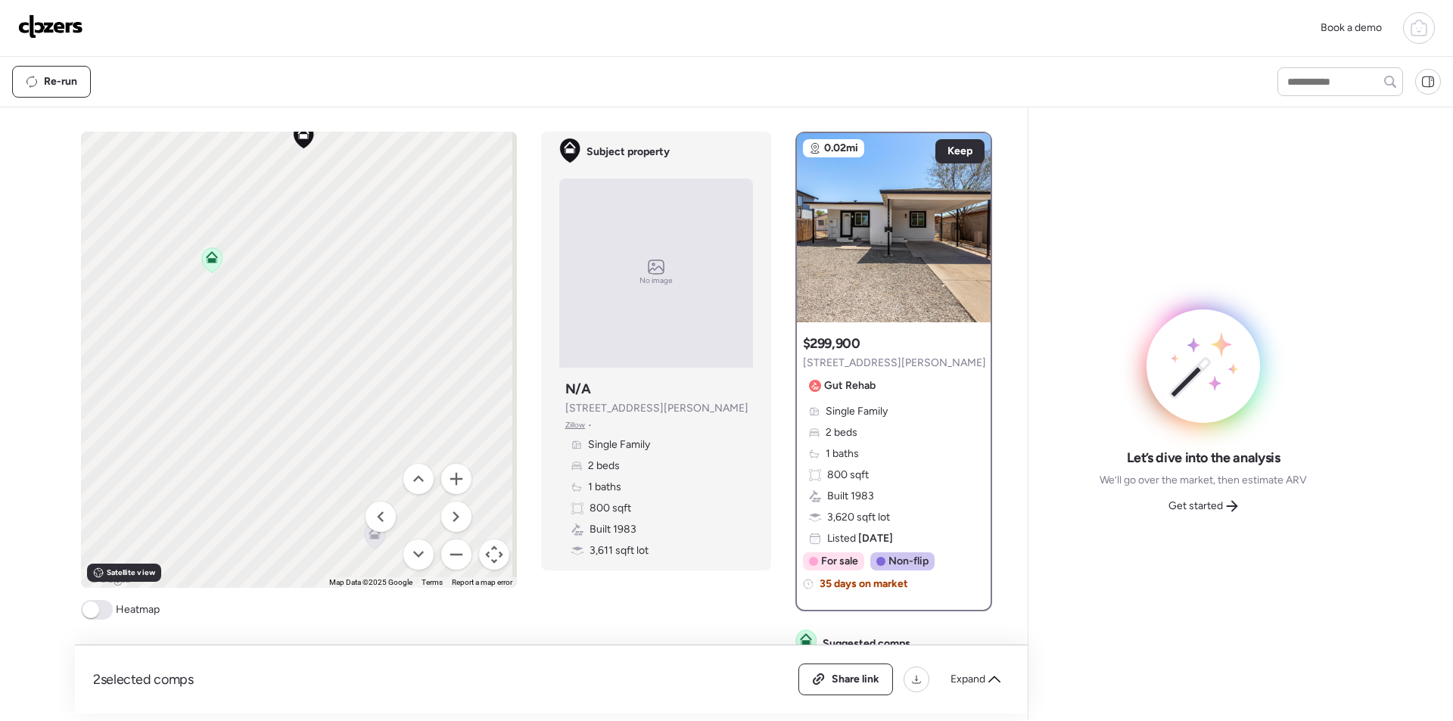
click at [498, 368] on div "To activate drag with keyboard, press Alt + Enter. Once in keyboard drag state,…" at bounding box center [299, 360] width 436 height 456
drag, startPoint x: 312, startPoint y: 299, endPoint x: 337, endPoint y: 418, distance: 122.3
click at [337, 418] on div "To activate drag with keyboard, press Alt + Enter. Once in keyboard drag state,…" at bounding box center [299, 360] width 436 height 456
drag, startPoint x: 386, startPoint y: 291, endPoint x: 284, endPoint y: 508, distance: 240.7
click at [284, 508] on div "To activate drag with keyboard, press Alt + Enter. Once in keyboard drag state,…" at bounding box center [299, 360] width 436 height 456
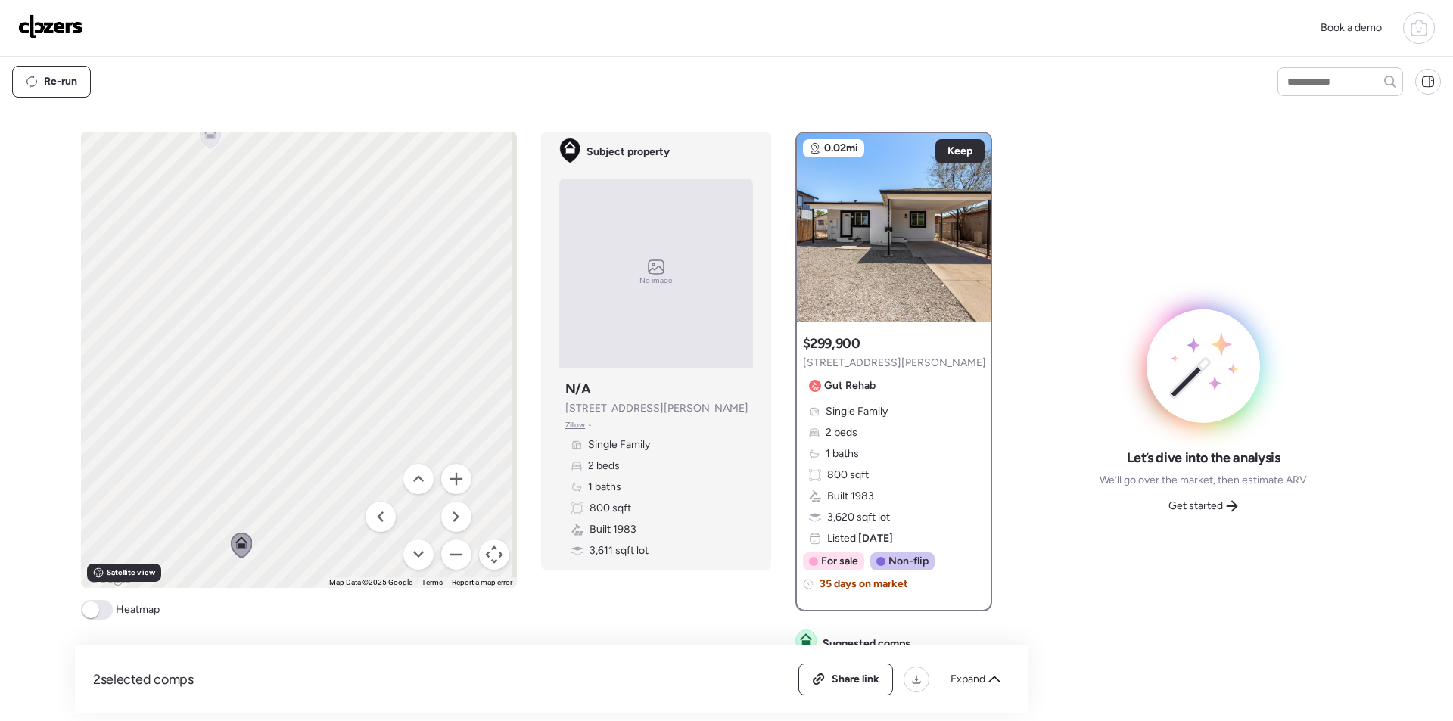
drag, startPoint x: 378, startPoint y: 352, endPoint x: 335, endPoint y: 461, distance: 117.2
click at [335, 461] on div "To activate drag with keyboard, press Alt + Enter. Once in keyboard drag state,…" at bounding box center [299, 360] width 436 height 456
click at [450, 554] on button "Zoom out" at bounding box center [456, 554] width 30 height 30
click at [260, 245] on div "To activate drag with keyboard, press Alt + Enter. Once in keyboard drag state,…" at bounding box center [299, 360] width 436 height 456
click at [256, 243] on icon at bounding box center [254, 240] width 20 height 25
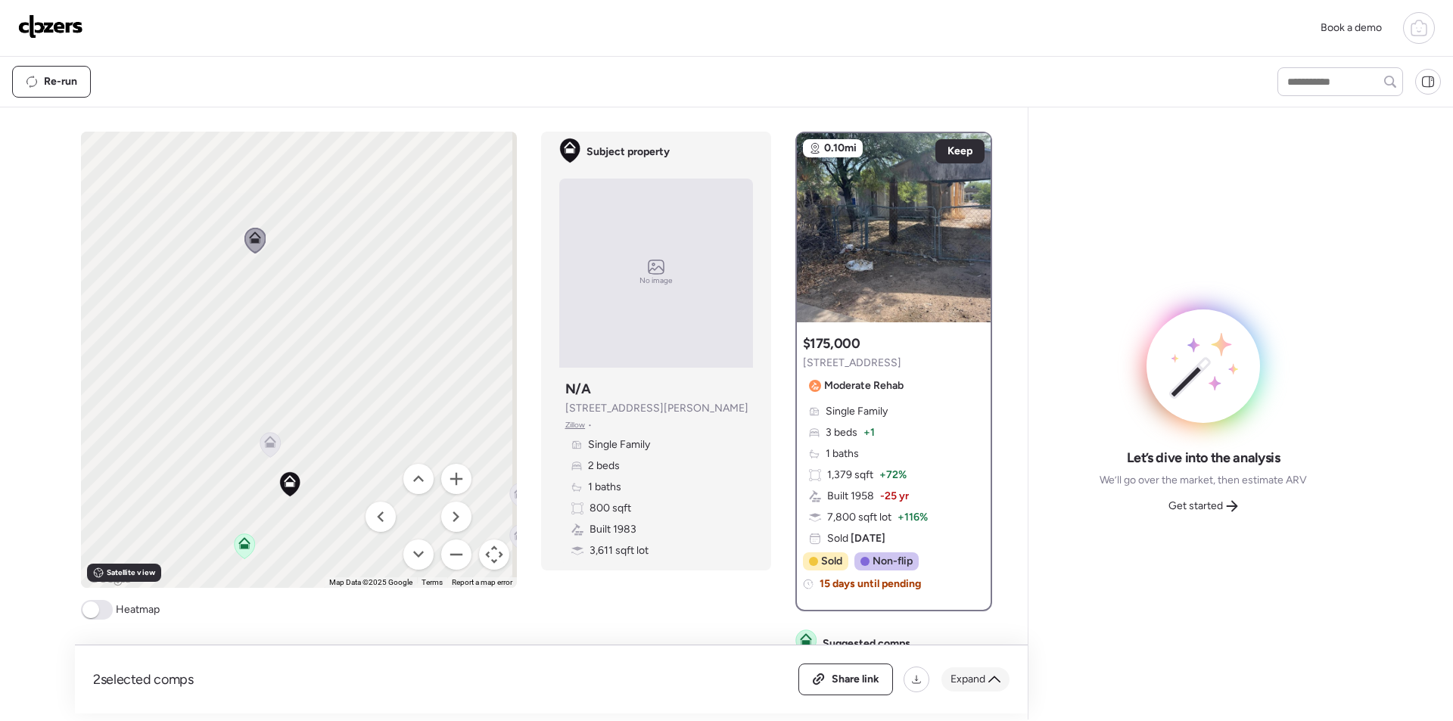
click at [975, 674] on span "Expand" at bounding box center [967, 679] width 35 height 15
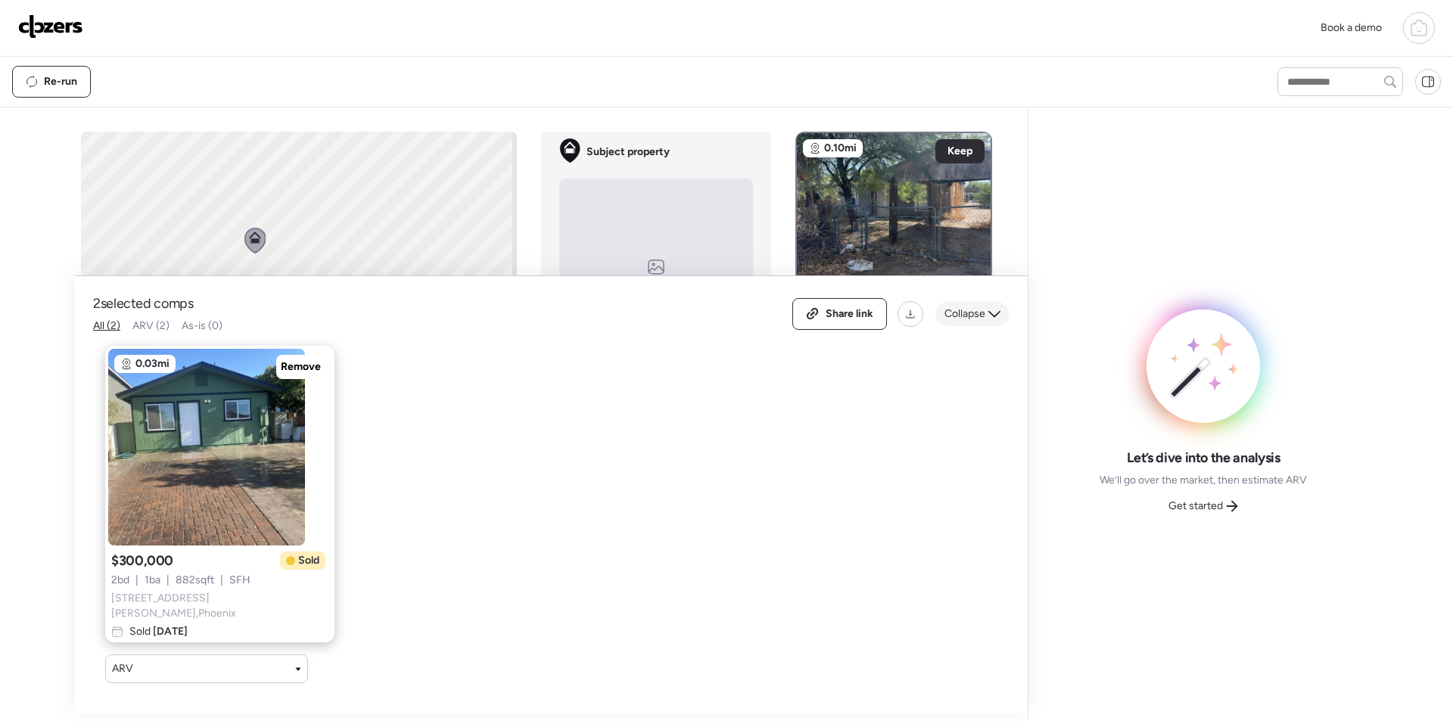
click at [967, 313] on span "Collapse" at bounding box center [964, 313] width 41 height 15
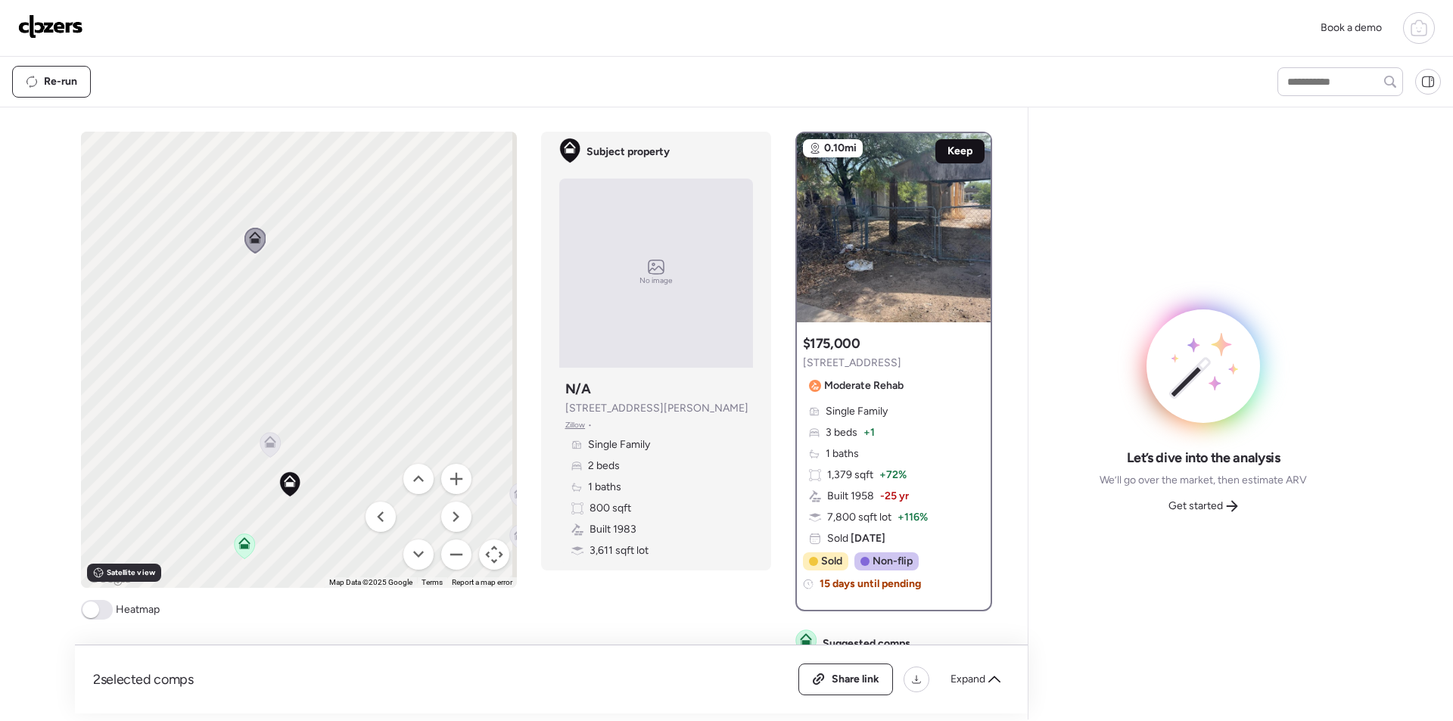
click at [963, 153] on span "Keep" at bounding box center [959, 151] width 25 height 15
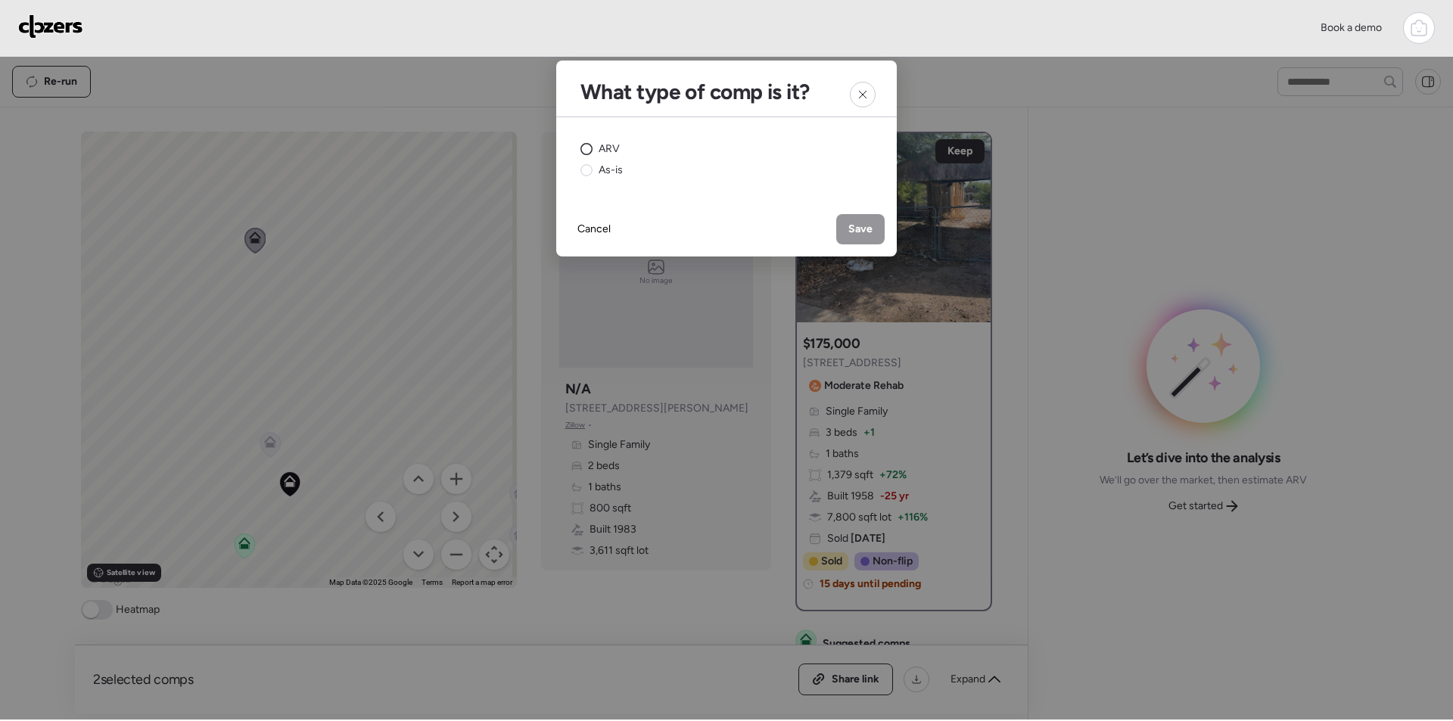
click at [603, 149] on span "ARV" at bounding box center [608, 148] width 21 height 15
click at [855, 231] on span "Save" at bounding box center [860, 229] width 24 height 15
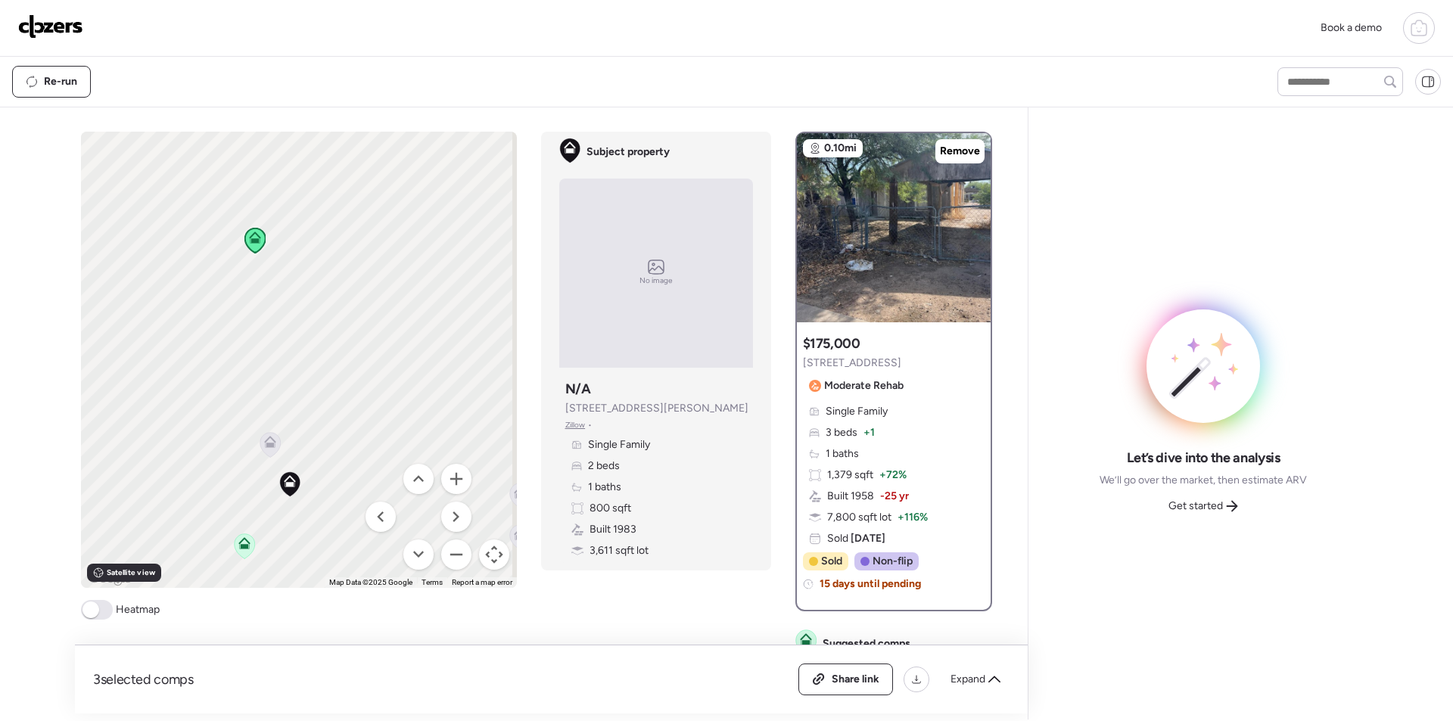
drag, startPoint x: 390, startPoint y: 455, endPoint x: 322, endPoint y: 269, distance: 197.7
click at [322, 269] on div "To activate drag with keyboard, press Alt + Enter. Once in keyboard drag state,…" at bounding box center [299, 360] width 436 height 456
drag, startPoint x: 374, startPoint y: 373, endPoint x: 242, endPoint y: 163, distance: 248.1
click at [210, 126] on div "3 selected comps All (3) ARV (3) As-is (0) Share link Expand Comps list To acti…" at bounding box center [542, 410] width 934 height 606
drag, startPoint x: 297, startPoint y: 253, endPoint x: 428, endPoint y: 199, distance: 141.8
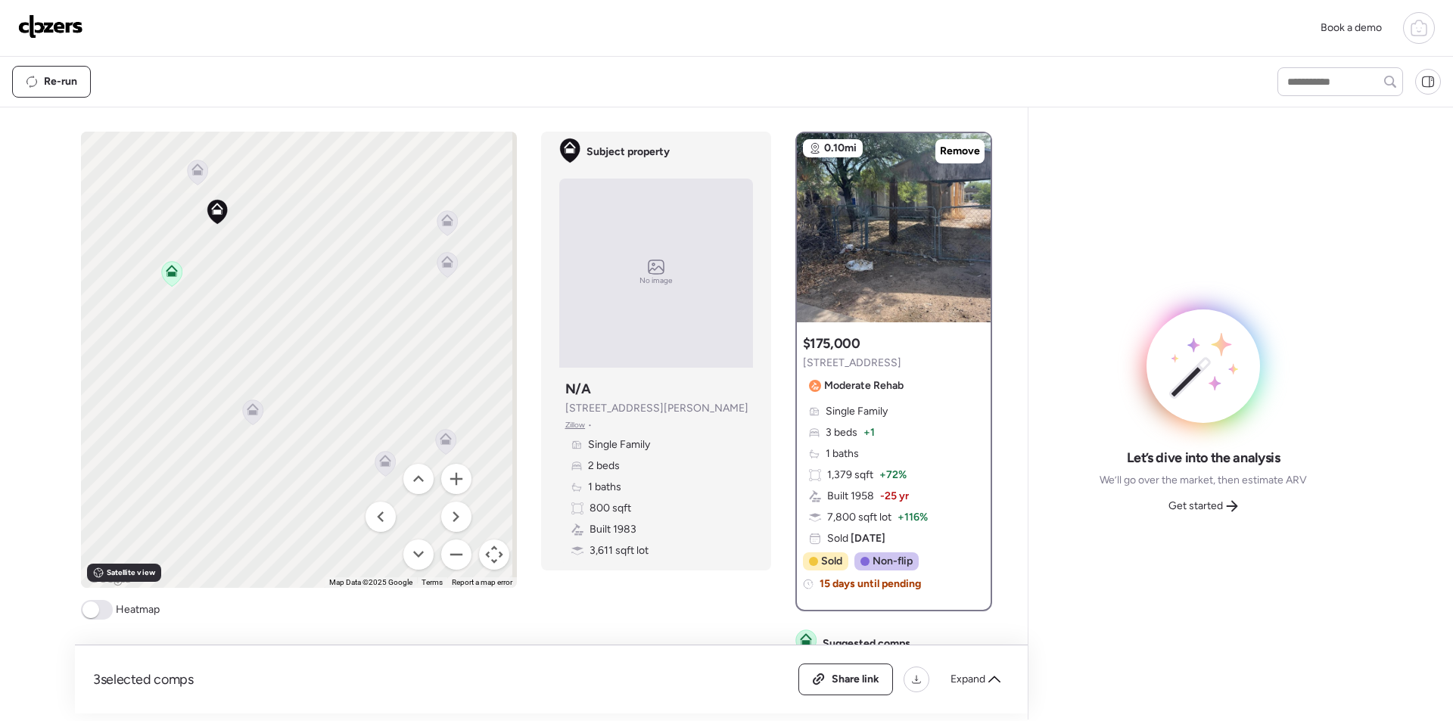
click at [428, 199] on div "To activate drag with keyboard, press Alt + Enter. Once in keyboard drag state,…" at bounding box center [299, 360] width 436 height 456
click at [297, 387] on icon at bounding box center [302, 384] width 10 height 5
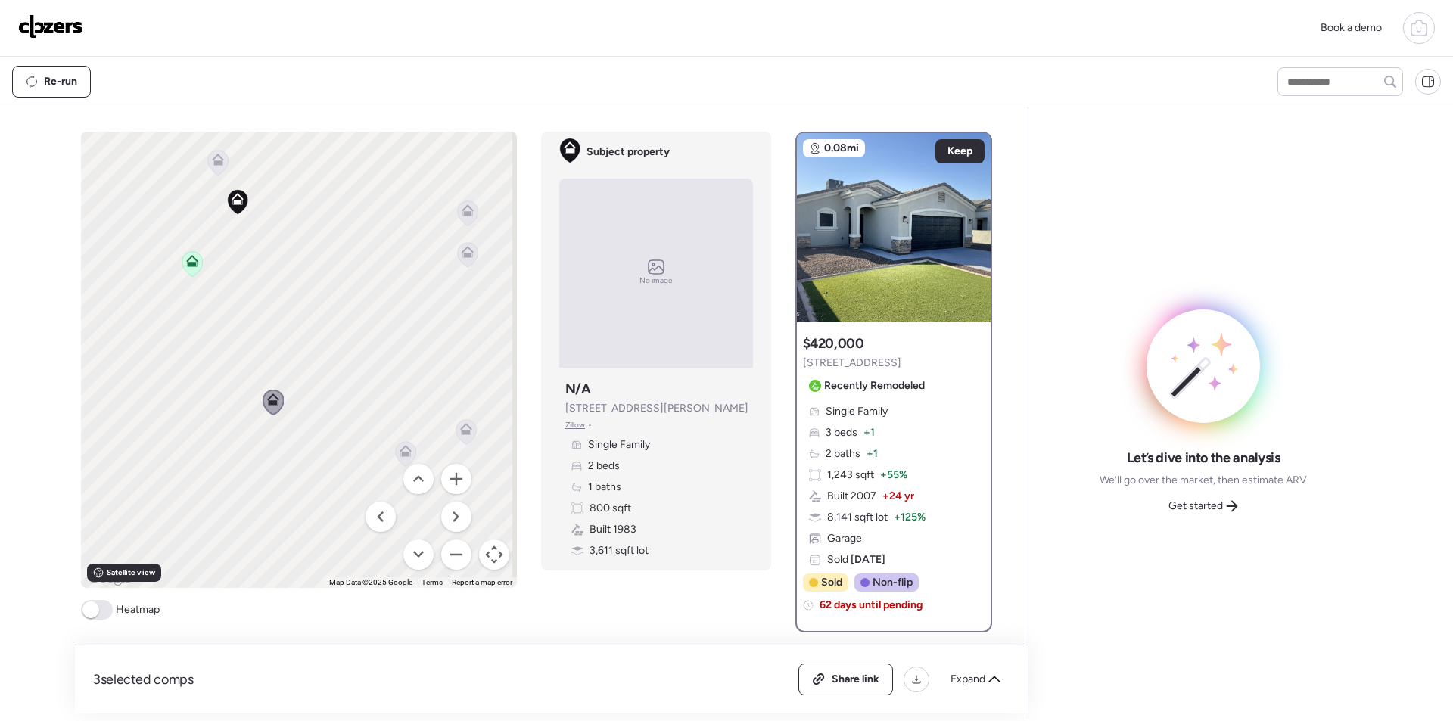
drag, startPoint x: 343, startPoint y: 305, endPoint x: 312, endPoint y: 323, distance: 35.9
click at [312, 323] on div "To activate drag with keyboard, press Alt + Enter. Once in keyboard drag state,…" at bounding box center [299, 360] width 436 height 456
click at [401, 454] on icon at bounding box center [405, 454] width 10 height 5
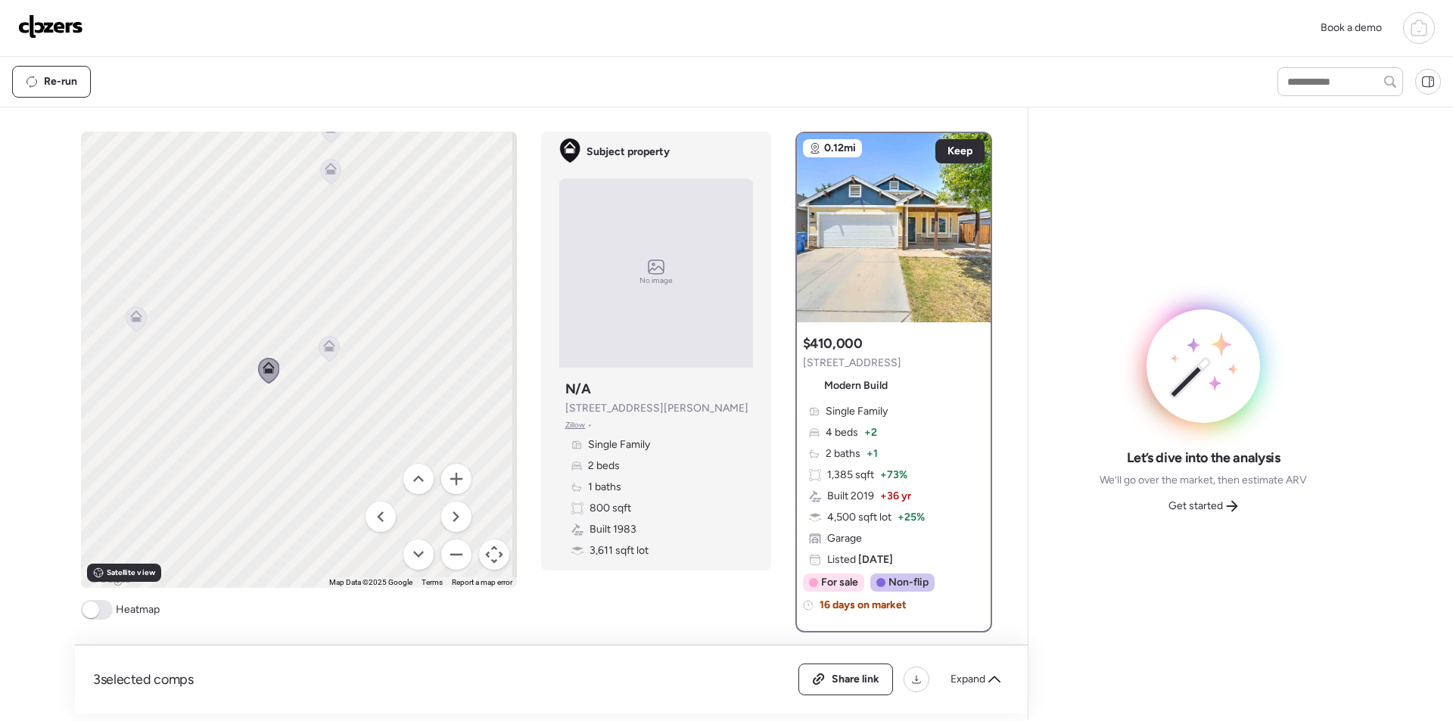
drag, startPoint x: 402, startPoint y: 401, endPoint x: 260, endPoint y: 294, distance: 178.3
click at [260, 294] on div "To activate drag with keyboard, press Alt + Enter. Once in keyboard drag state,…" at bounding box center [299, 360] width 436 height 456
click at [318, 320] on icon at bounding box center [324, 322] width 12 height 12
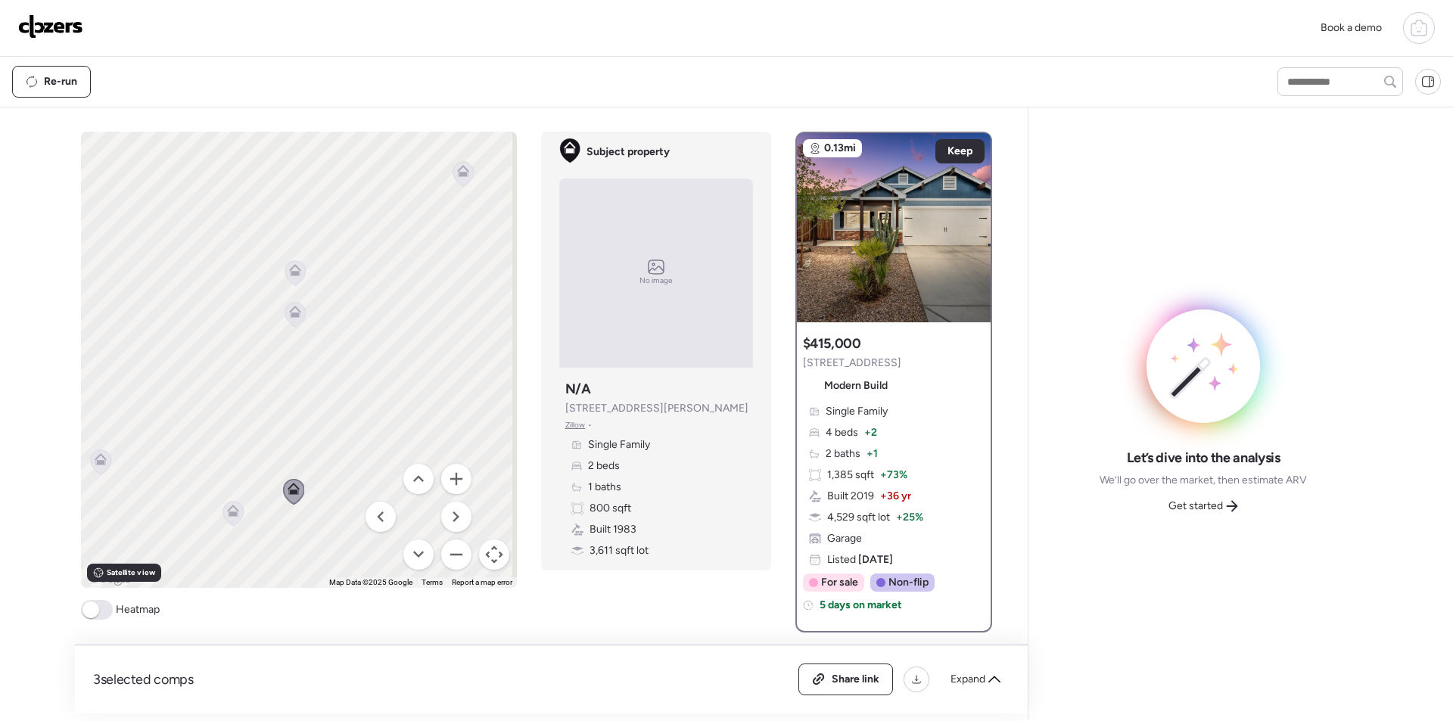
drag, startPoint x: 258, startPoint y: 275, endPoint x: 285, endPoint y: 379, distance: 107.9
click at [228, 442] on div "To navigate, press the arrow keys. To activate drag with keyboard, press Alt + …" at bounding box center [299, 360] width 436 height 456
click at [291, 320] on icon at bounding box center [295, 314] width 20 height 25
click at [285, 319] on icon at bounding box center [295, 315] width 20 height 25
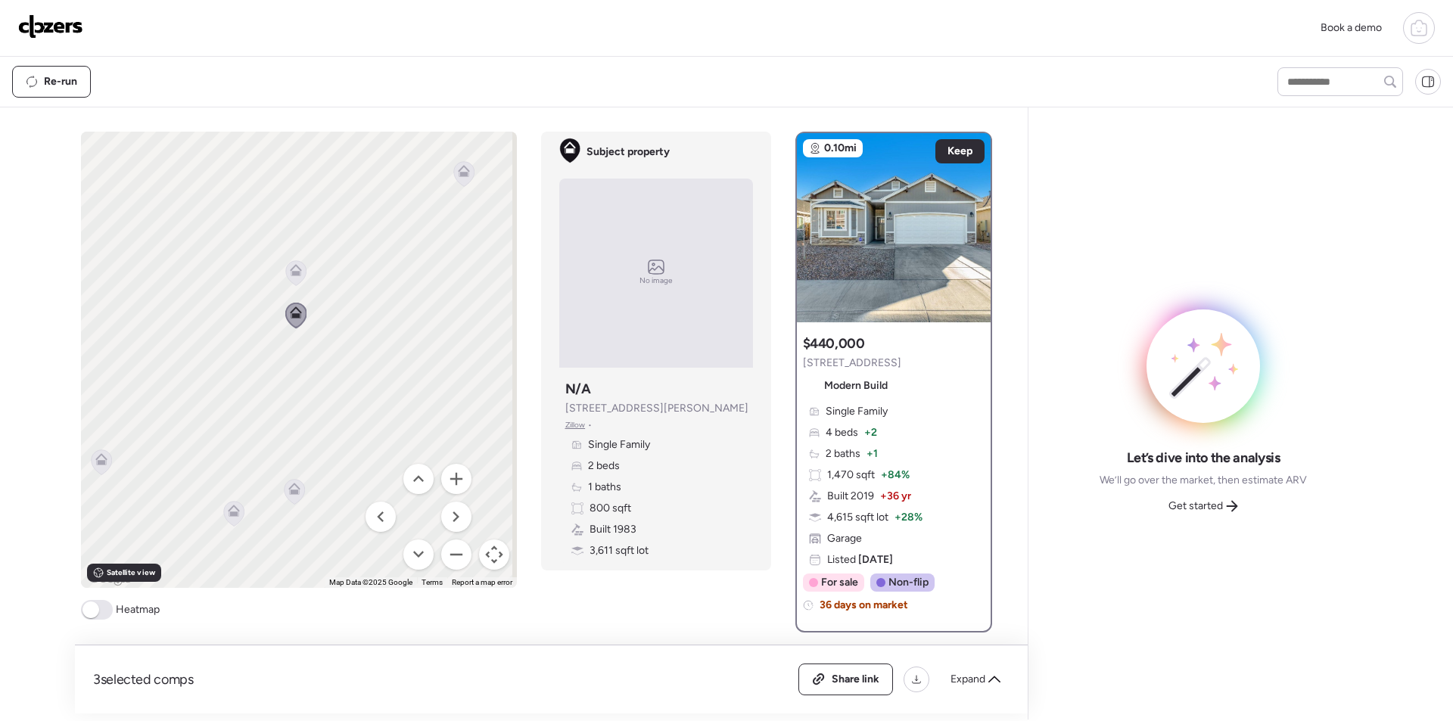
drag, startPoint x: 293, startPoint y: 268, endPoint x: 300, endPoint y: 274, distance: 9.7
click at [294, 268] on icon at bounding box center [295, 267] width 11 height 7
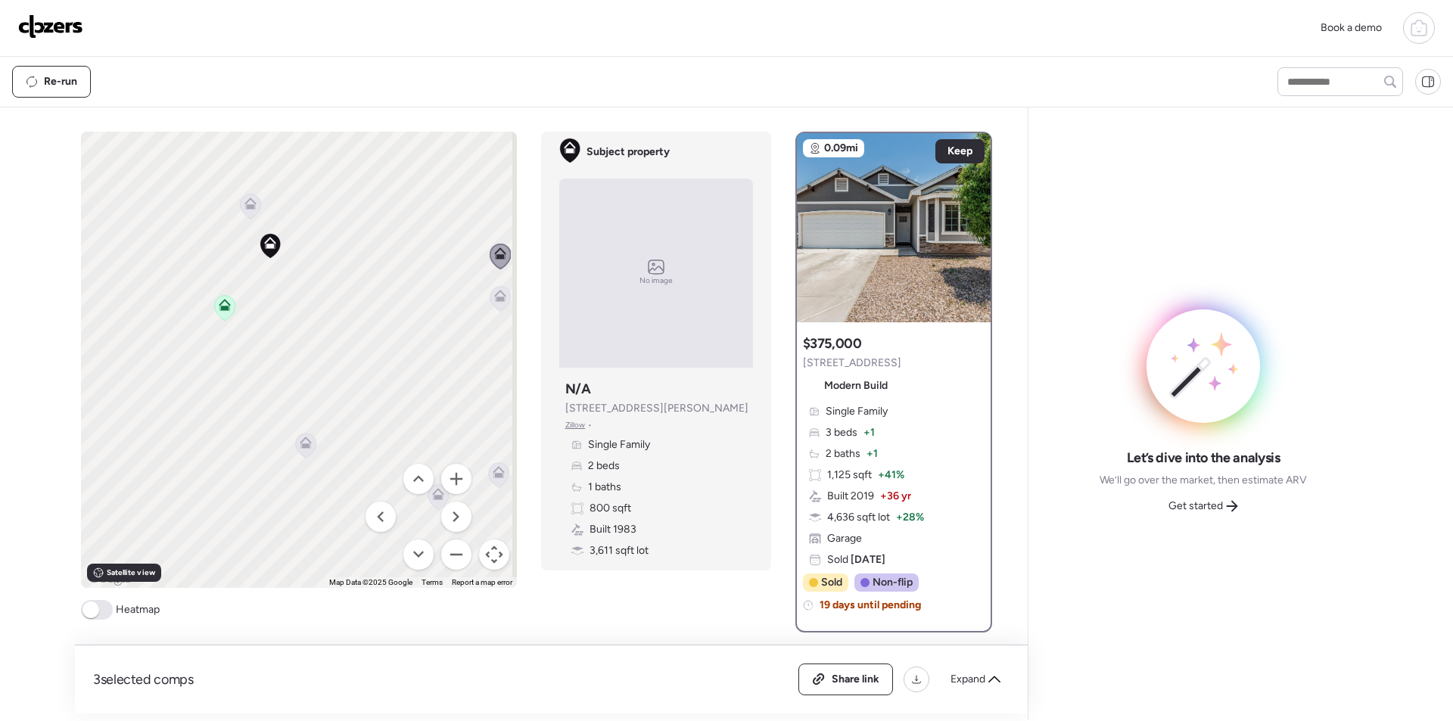
drag, startPoint x: 230, startPoint y: 291, endPoint x: 434, endPoint y: 278, distance: 203.9
click at [434, 278] on div "To navigate, press the arrow keys. To activate drag with keyboard, press Alt + …" at bounding box center [299, 360] width 436 height 456
click at [310, 437] on icon at bounding box center [316, 442] width 12 height 12
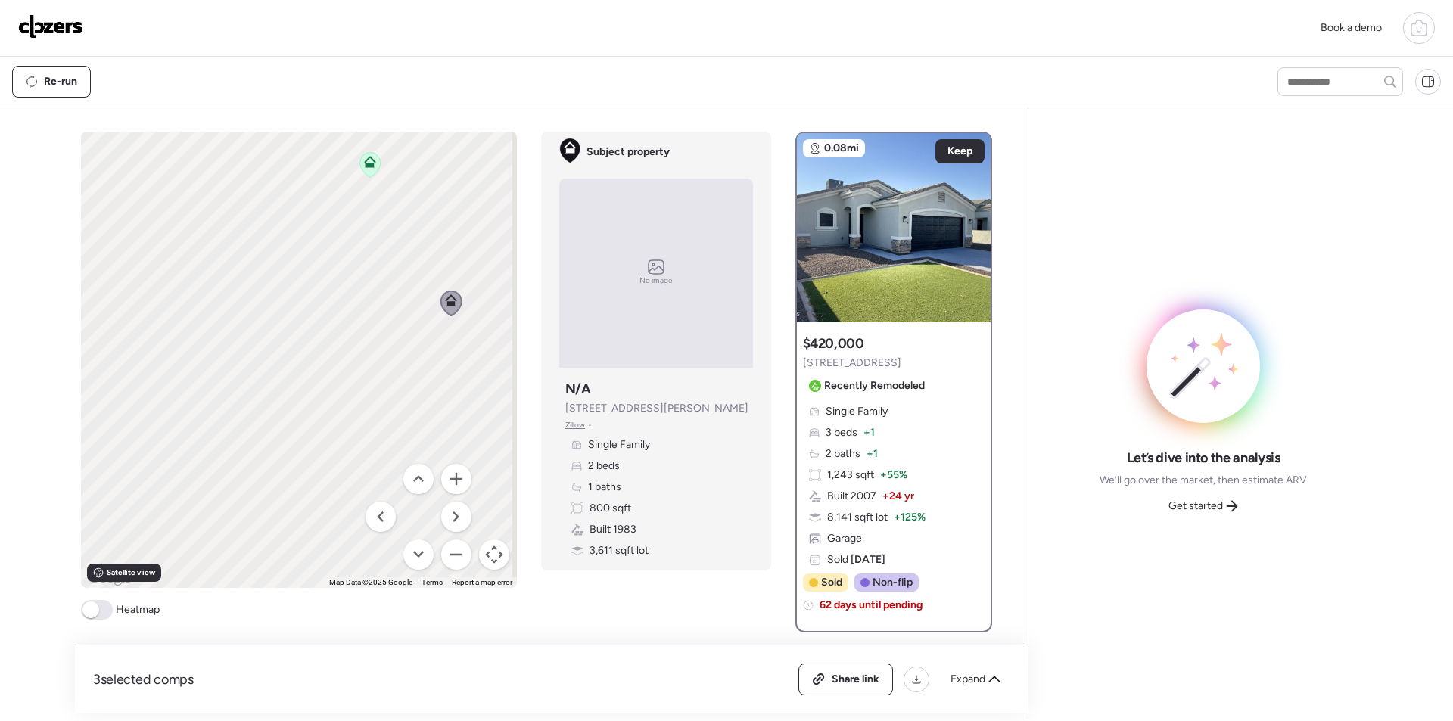
drag, startPoint x: 309, startPoint y: 437, endPoint x: 443, endPoint y: 294, distance: 196.0
click at [445, 294] on icon at bounding box center [451, 300] width 12 height 12
drag, startPoint x: 298, startPoint y: 432, endPoint x: 307, endPoint y: 400, distance: 33.0
click at [329, 438] on div "To activate drag with keyboard, press Alt + Enter. Once in keyboard drag state,…" at bounding box center [299, 360] width 436 height 456
drag, startPoint x: 266, startPoint y: 337, endPoint x: 317, endPoint y: 451, distance: 124.6
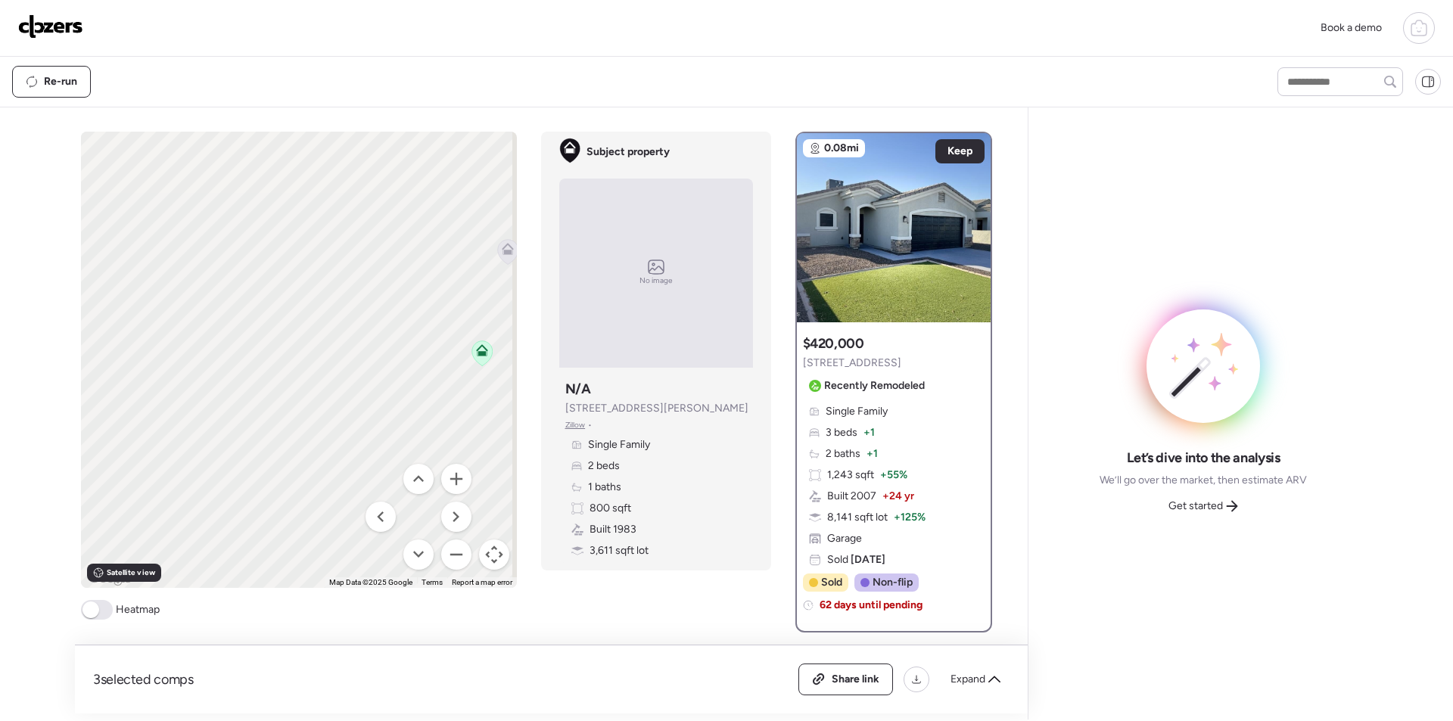
click at [317, 451] on div "To activate drag with keyboard, press Alt + Enter. Once in keyboard drag state,…" at bounding box center [299, 360] width 436 height 456
drag, startPoint x: 219, startPoint y: 357, endPoint x: 359, endPoint y: 425, distance: 155.7
click at [359, 425] on div "To activate drag with keyboard, press Alt + Enter. Once in keyboard drag state,…" at bounding box center [299, 360] width 436 height 456
click at [969, 683] on span "Expand" at bounding box center [967, 679] width 35 height 15
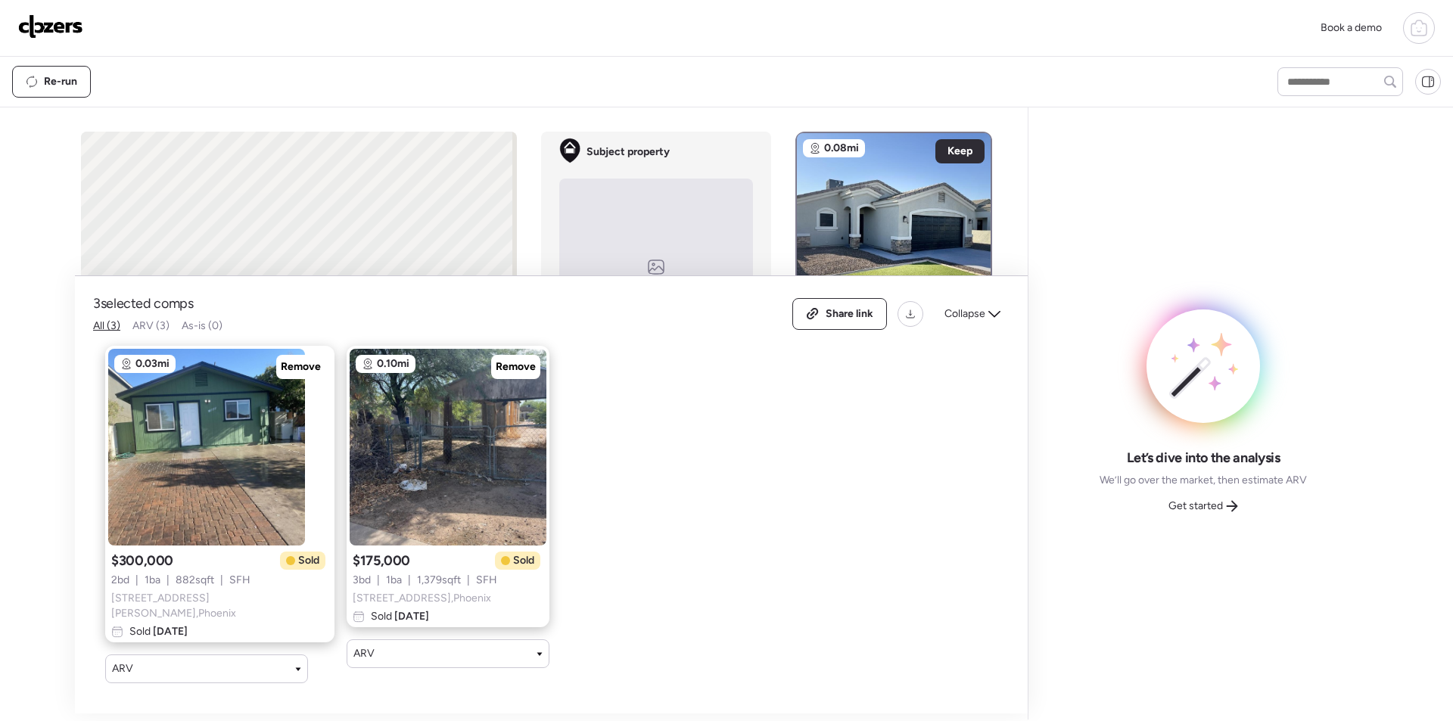
click at [976, 315] on span "Collapse" at bounding box center [964, 313] width 41 height 15
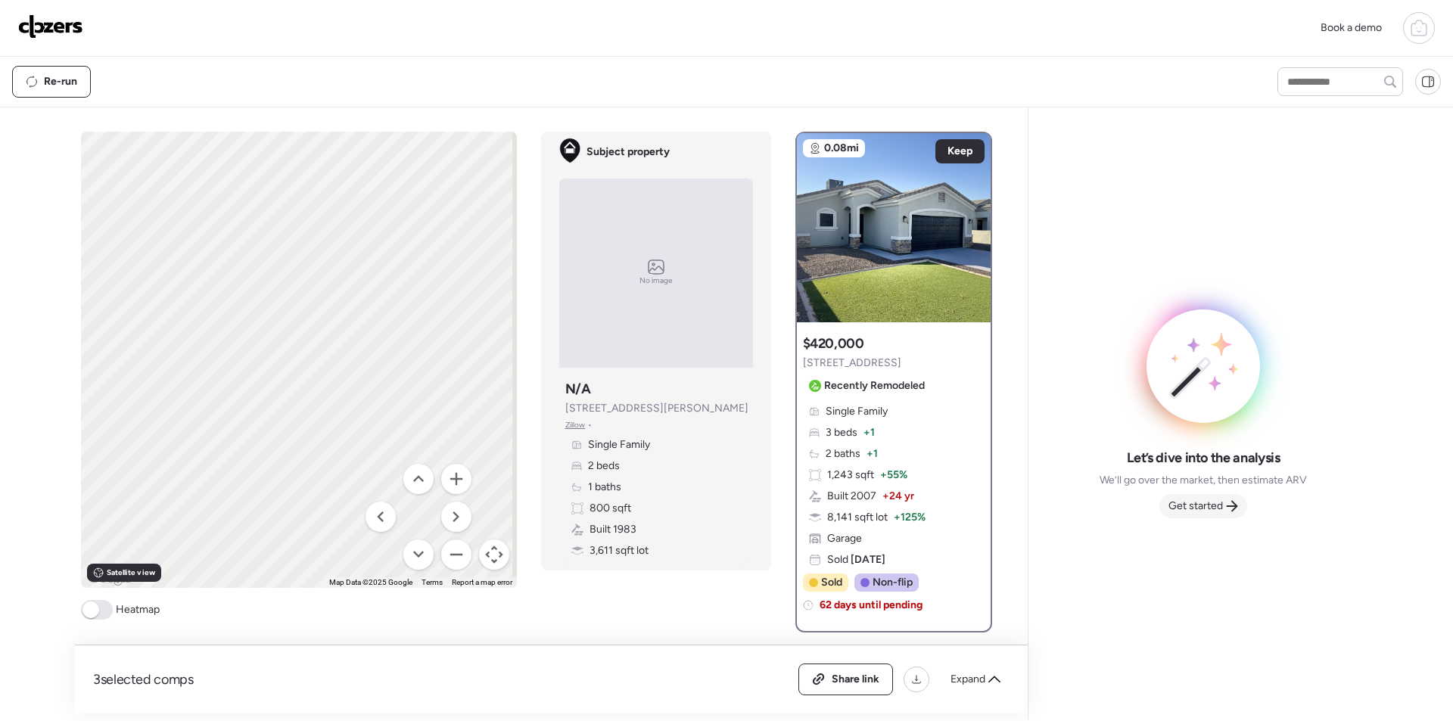
click at [1217, 503] on span "Get started" at bounding box center [1195, 506] width 54 height 15
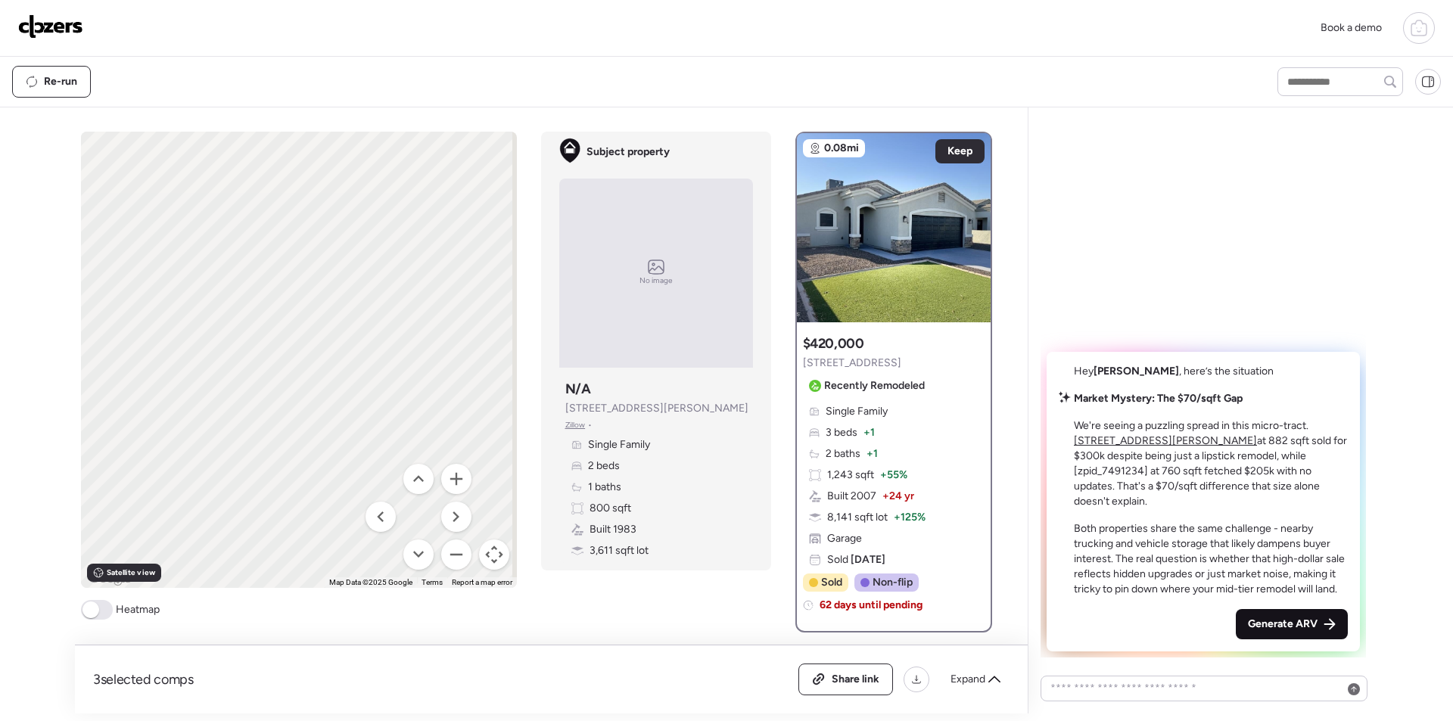
click at [1266, 617] on span "Generate ARV" at bounding box center [1283, 624] width 70 height 15
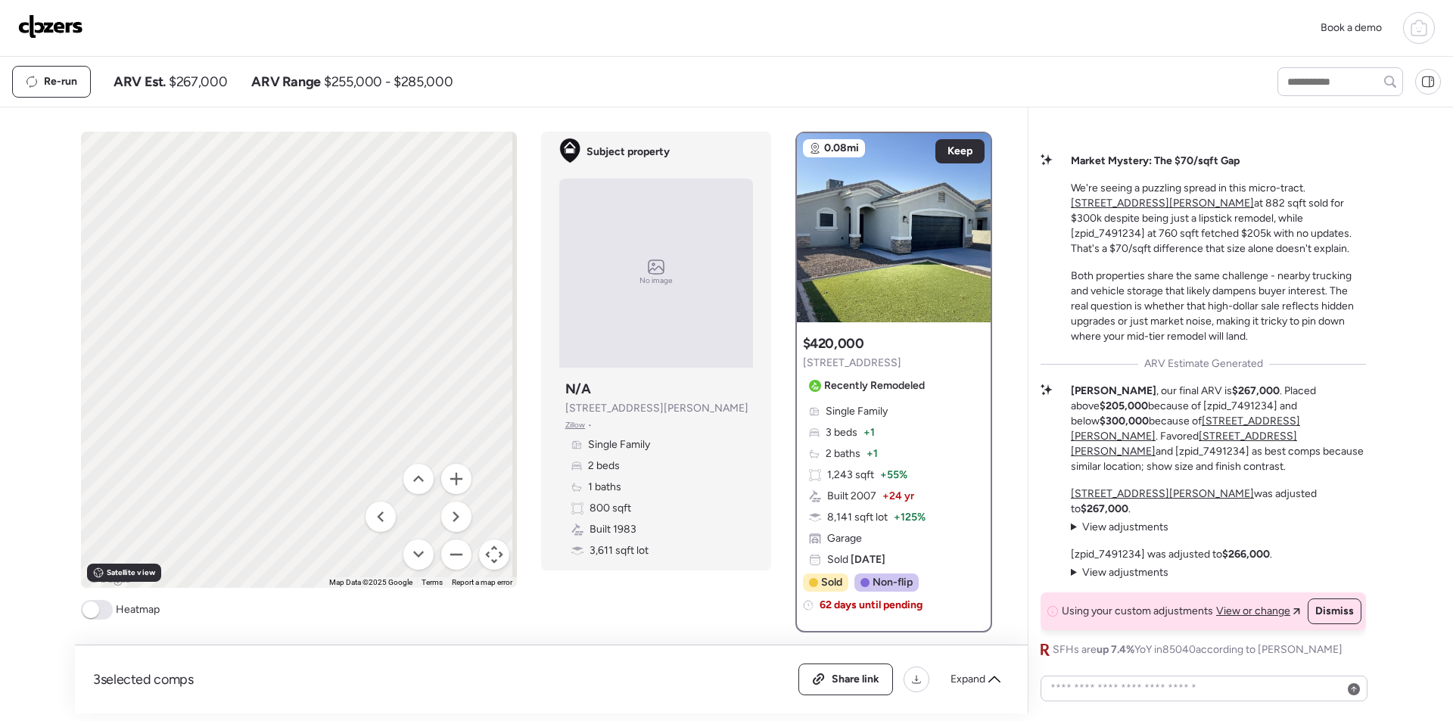
click at [215, 82] on span "$267,000" at bounding box center [198, 82] width 58 height 18
copy span "267,000"
click at [878, 676] on span "Share link" at bounding box center [856, 679] width 48 height 15
